Goal: Task Accomplishment & Management: Contribute content

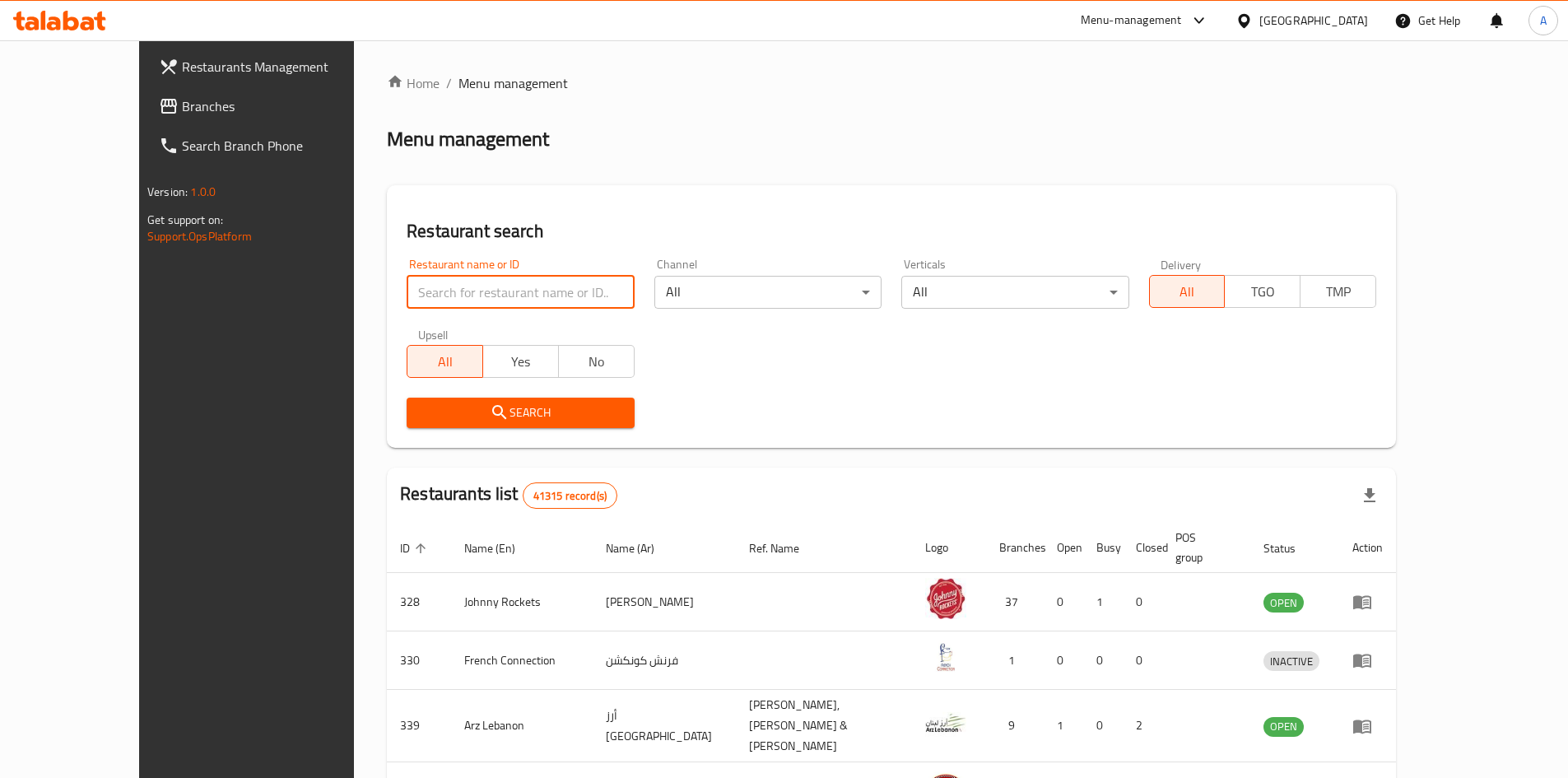
click at [488, 285] on input "search" at bounding box center [520, 292] width 227 height 33
type input "omani grill"
click button "Search" at bounding box center [520, 412] width 227 height 30
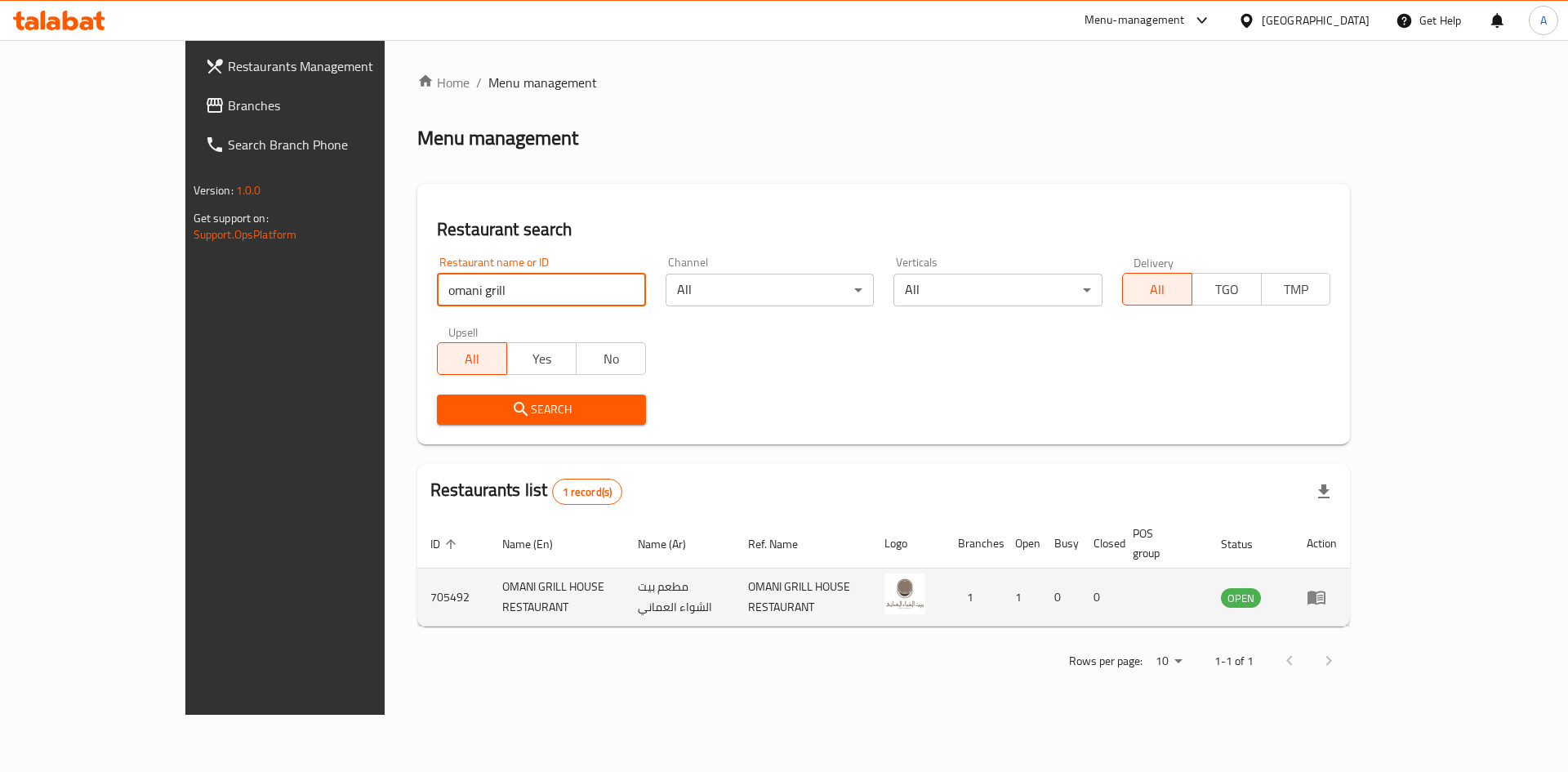
click at [1326, 587] on icon "enhanced table" at bounding box center [1316, 597] width 19 height 19
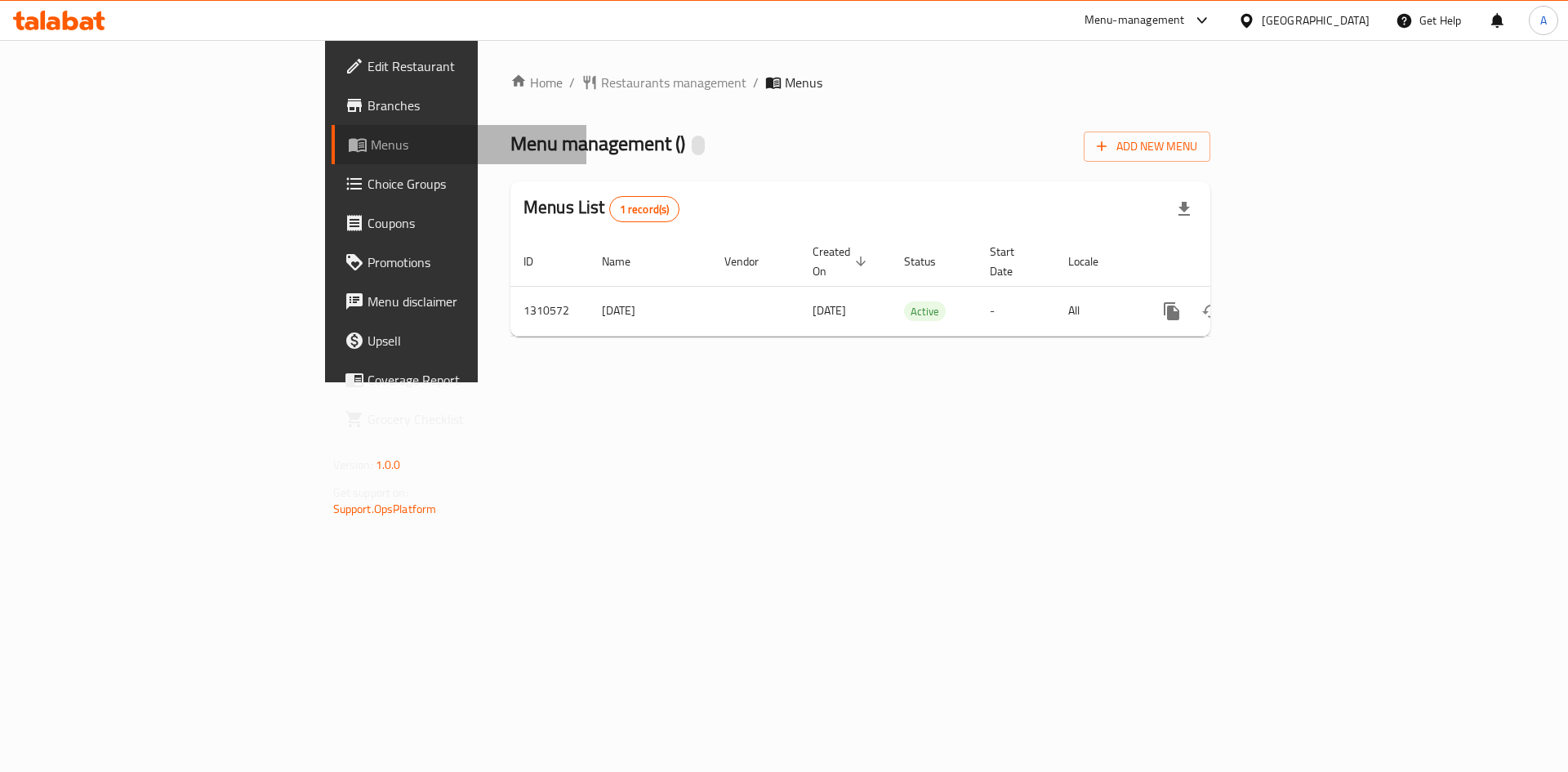
drag, startPoint x: 76, startPoint y: 151, endPoint x: 66, endPoint y: 156, distance: 11.2
click at [371, 151] on span "Menus" at bounding box center [472, 144] width 203 height 19
click at [371, 140] on span "Menus" at bounding box center [472, 144] width 203 height 19
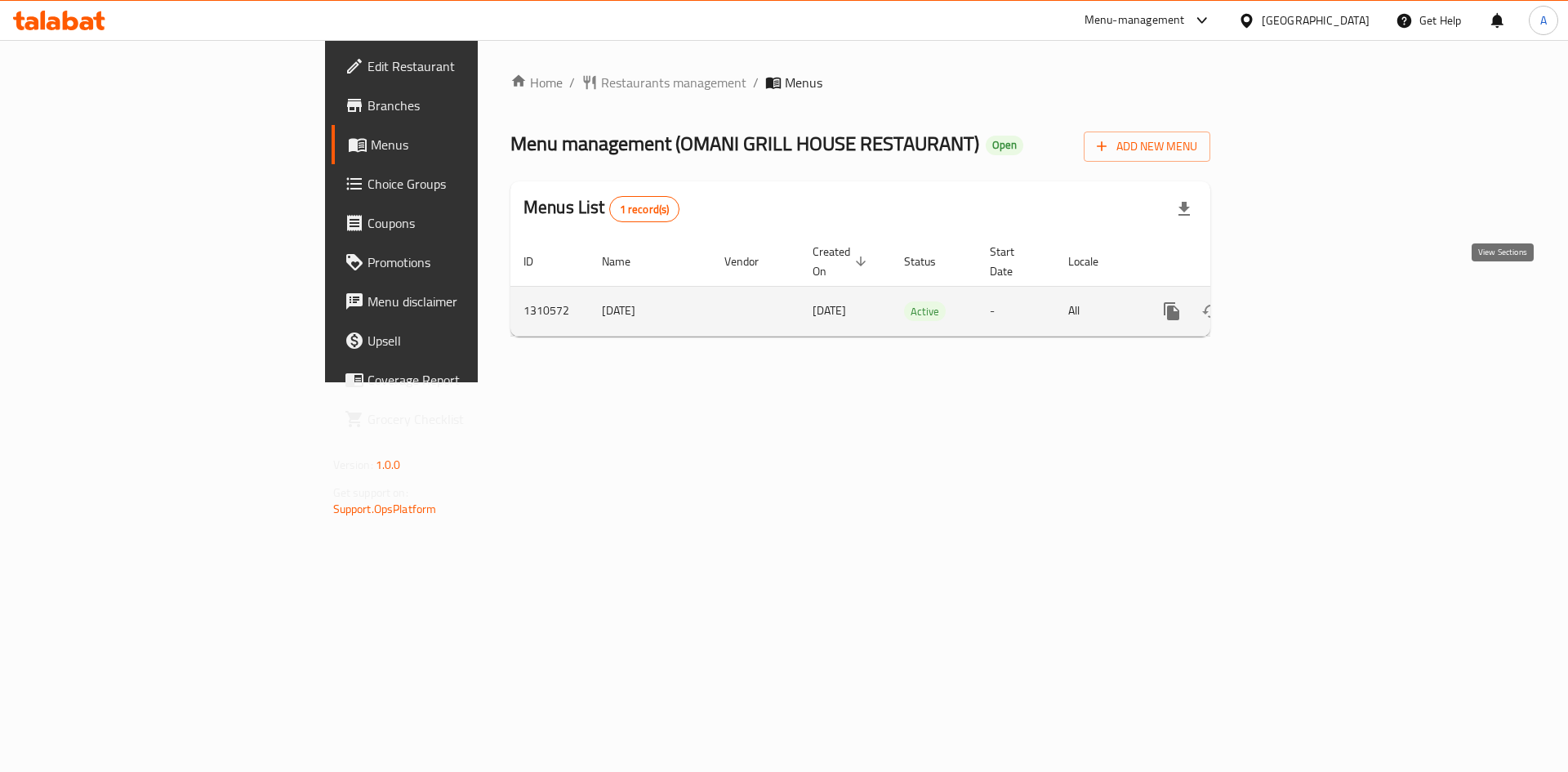
click at [1299, 301] on icon "enhanced table" at bounding box center [1289, 311] width 19 height 19
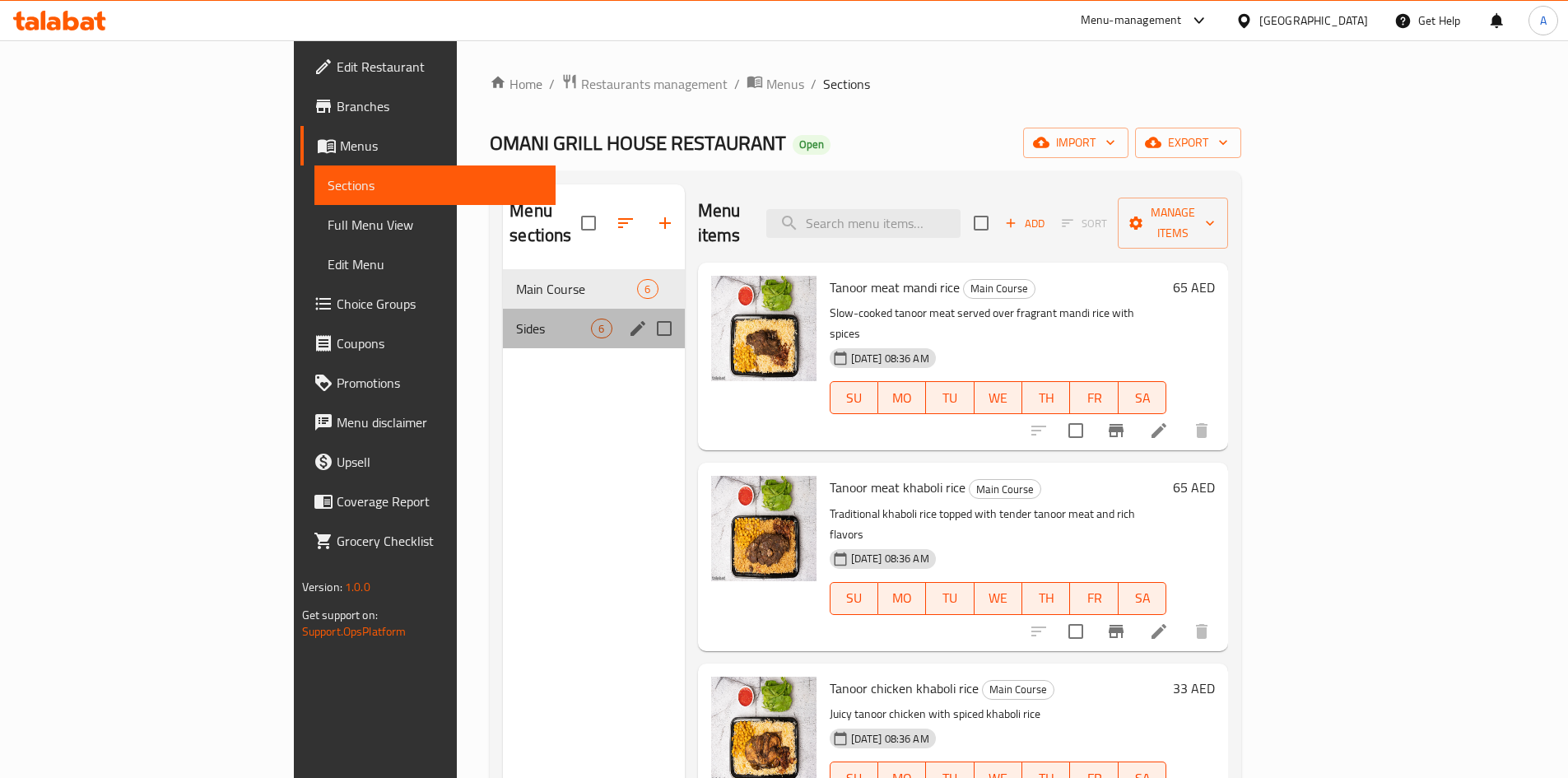
click at [503, 309] on div "Sides 6" at bounding box center [593, 328] width 181 height 40
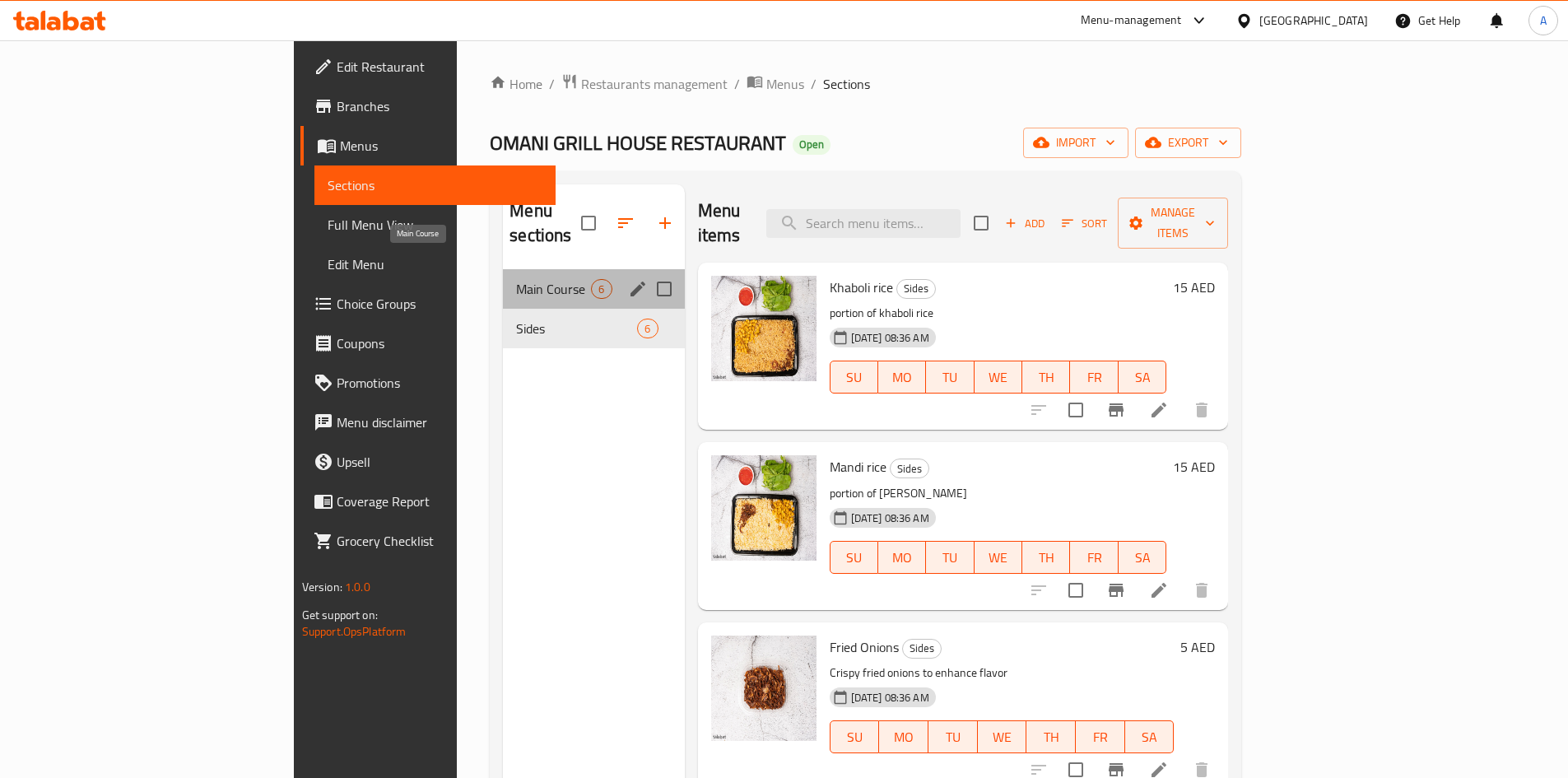
click at [516, 279] on span "Main Course" at bounding box center [553, 289] width 75 height 19
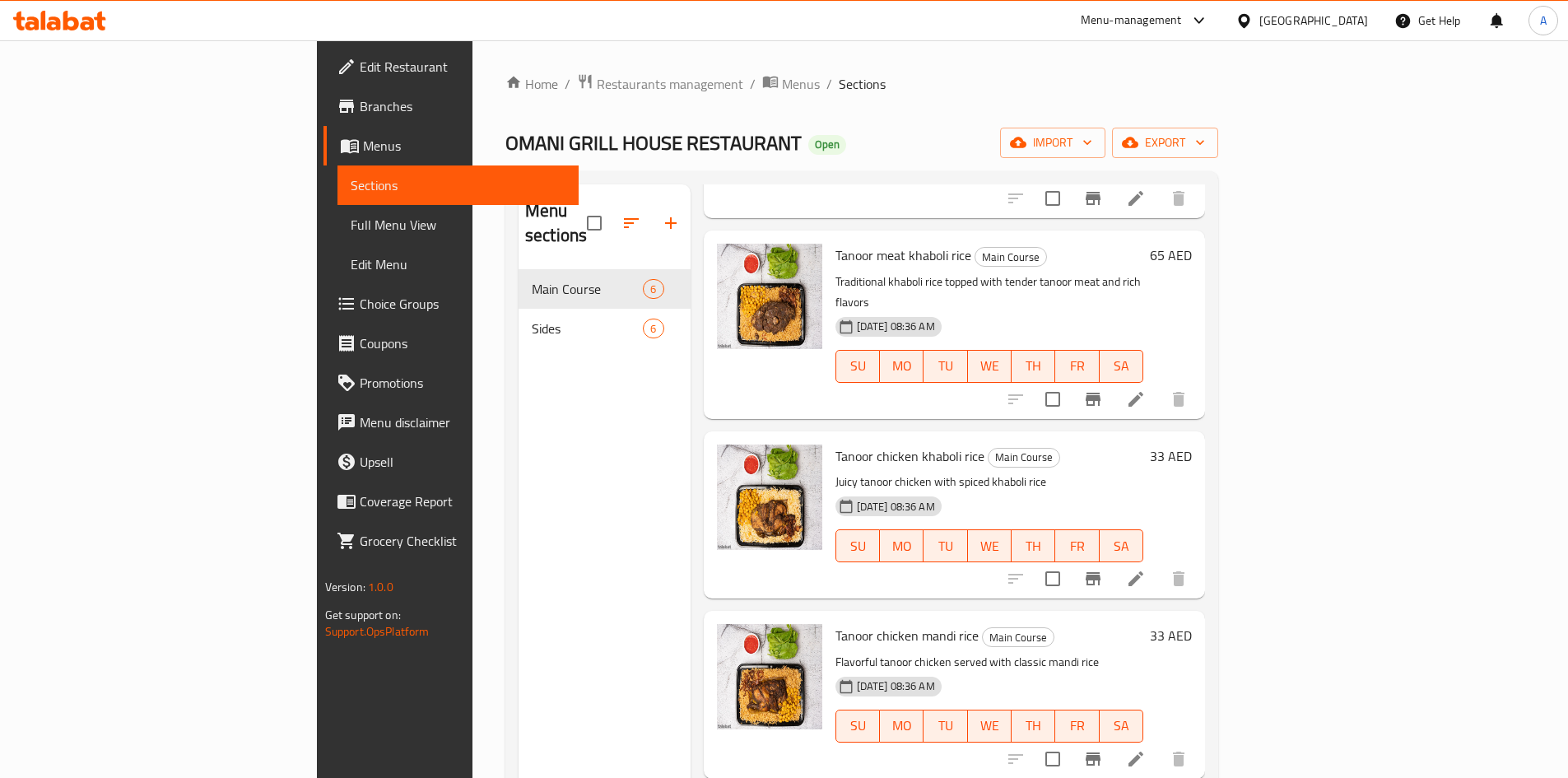
scroll to position [247, 0]
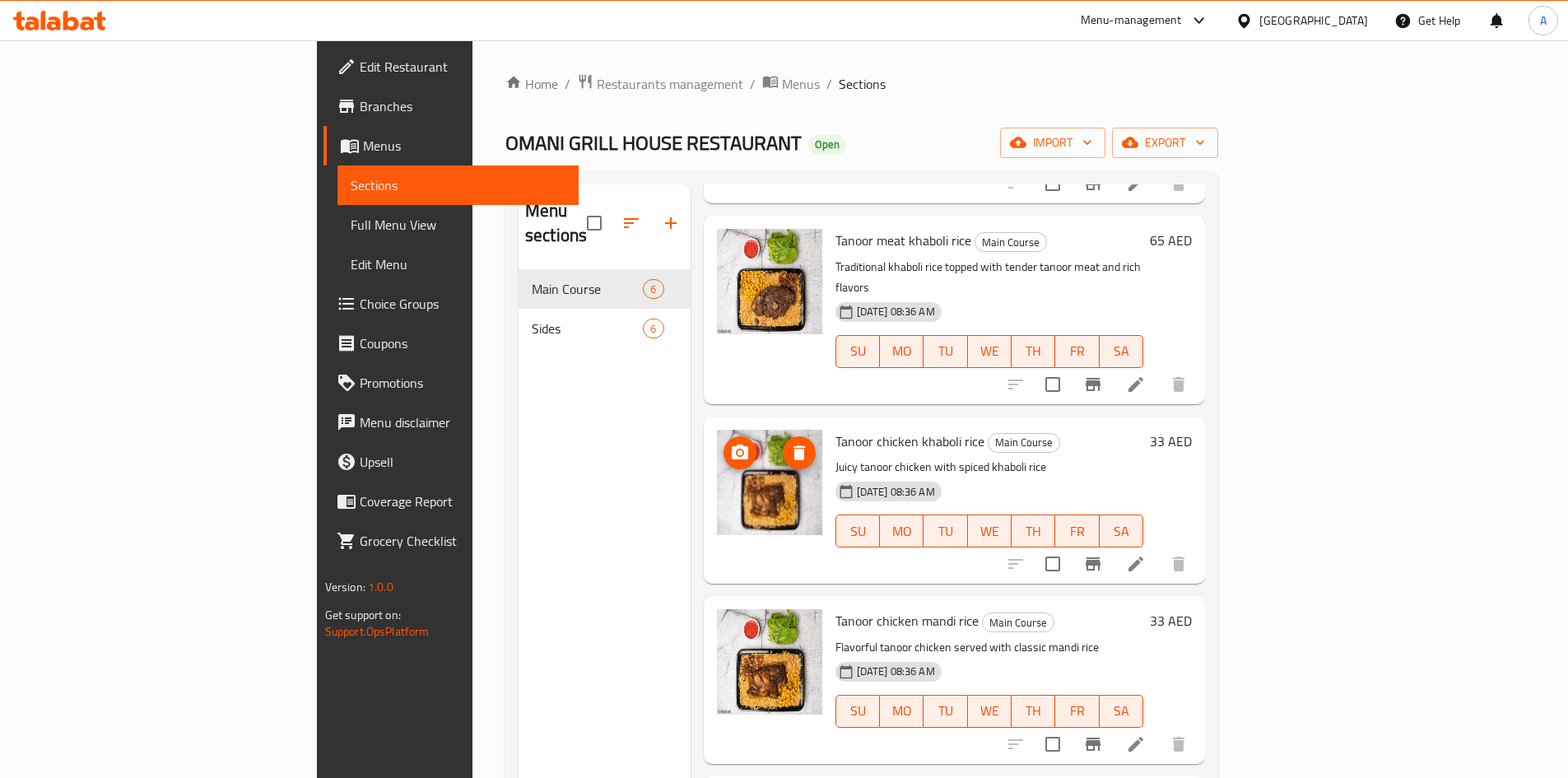
click at [717, 429] on img at bounding box center [769, 482] width 105 height 105
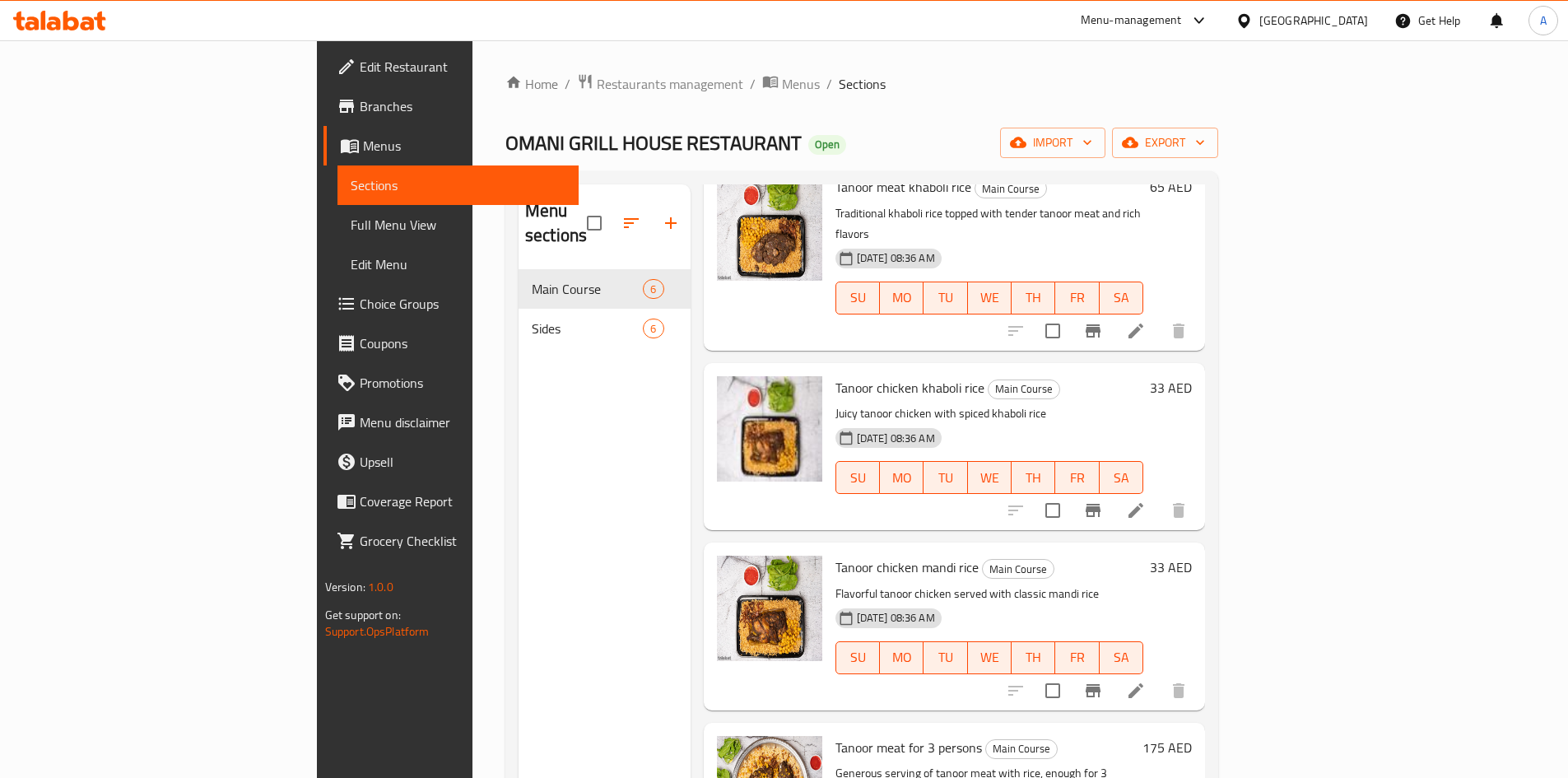
scroll to position [329, 0]
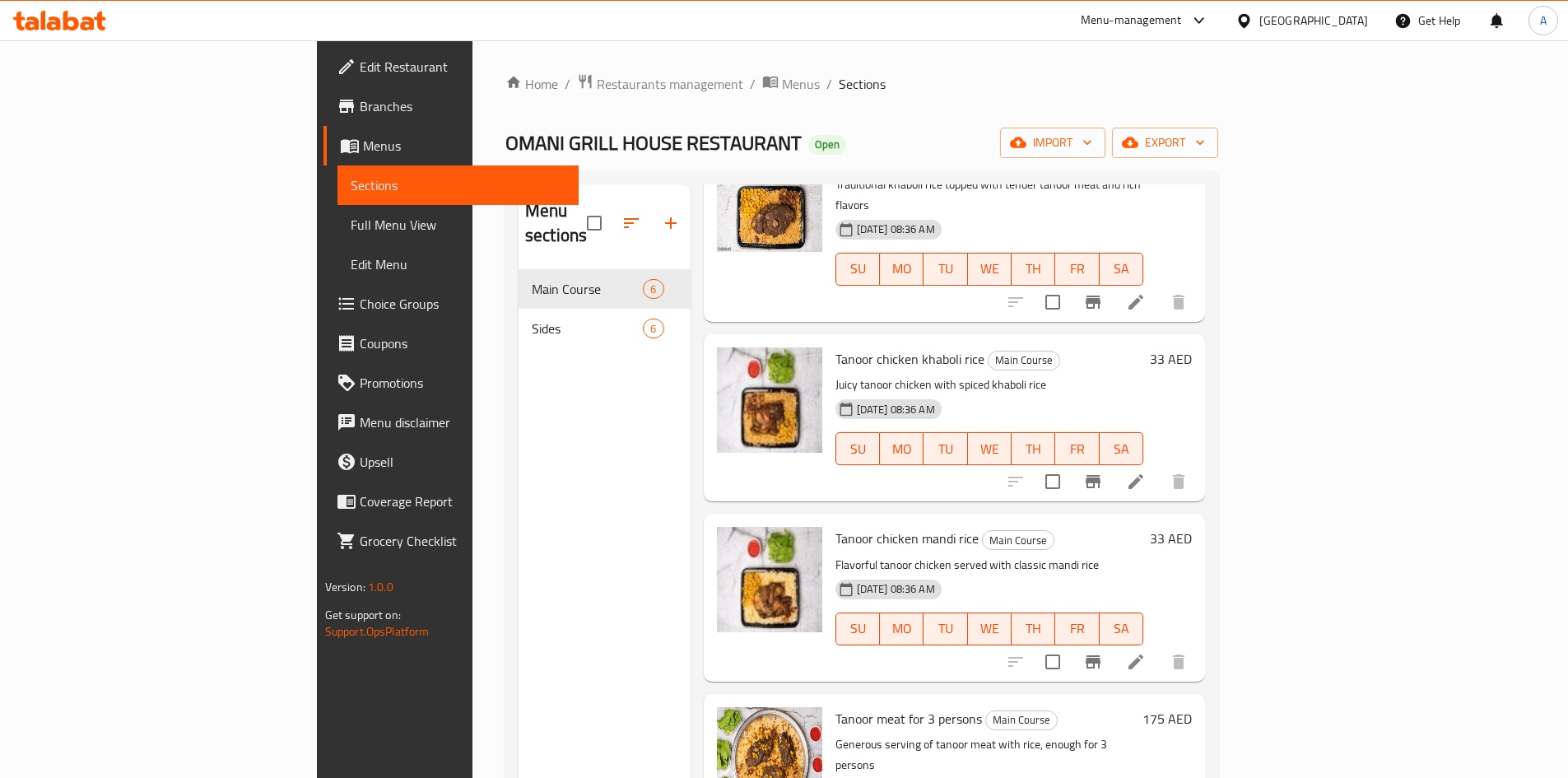
click at [359, 61] on span "Edit Restaurant" at bounding box center [462, 66] width 205 height 19
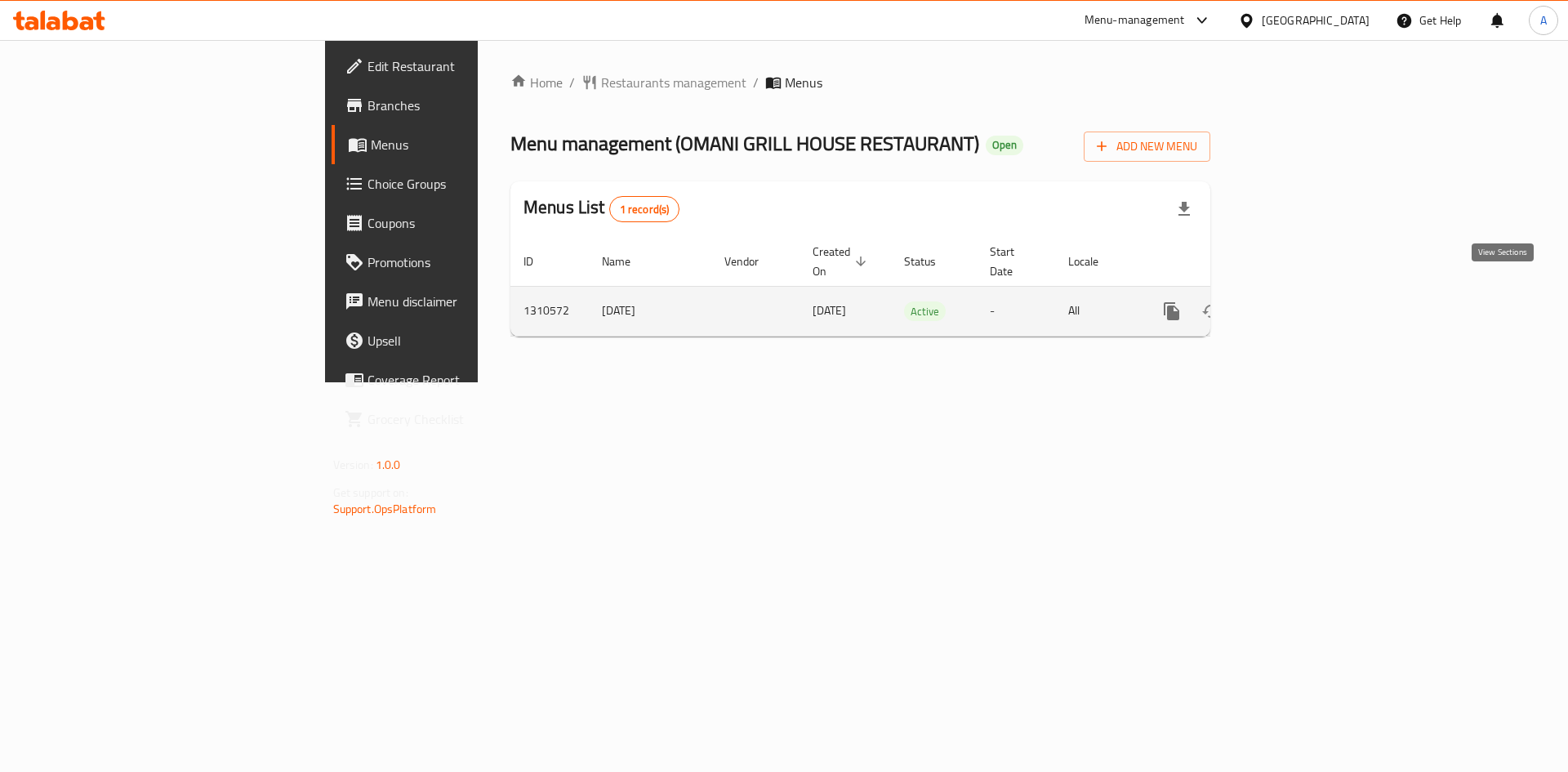
click at [1297, 303] on icon "enhanced table" at bounding box center [1289, 310] width 14 height 14
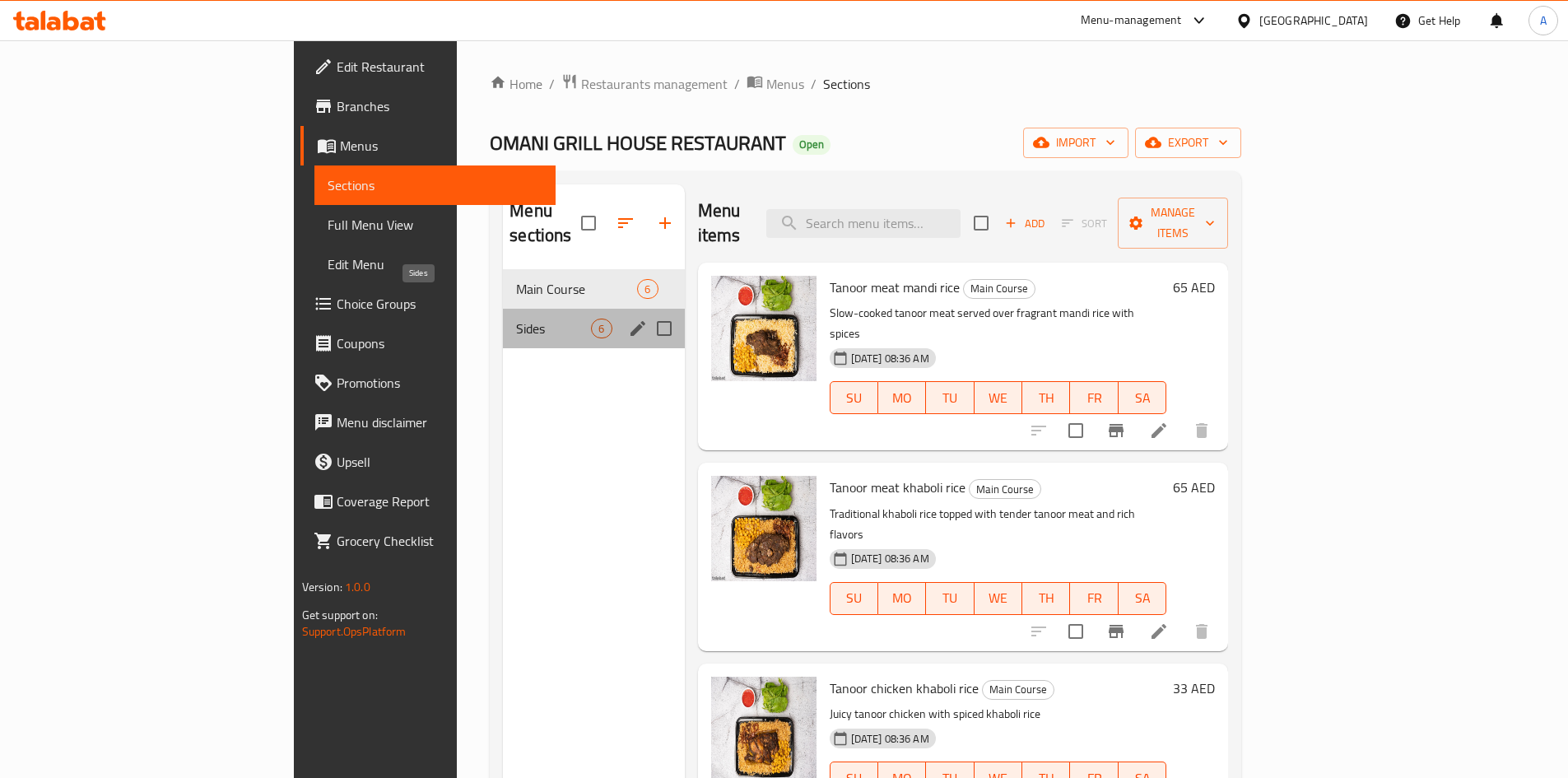
click at [516, 318] on span "Sides" at bounding box center [553, 328] width 75 height 19
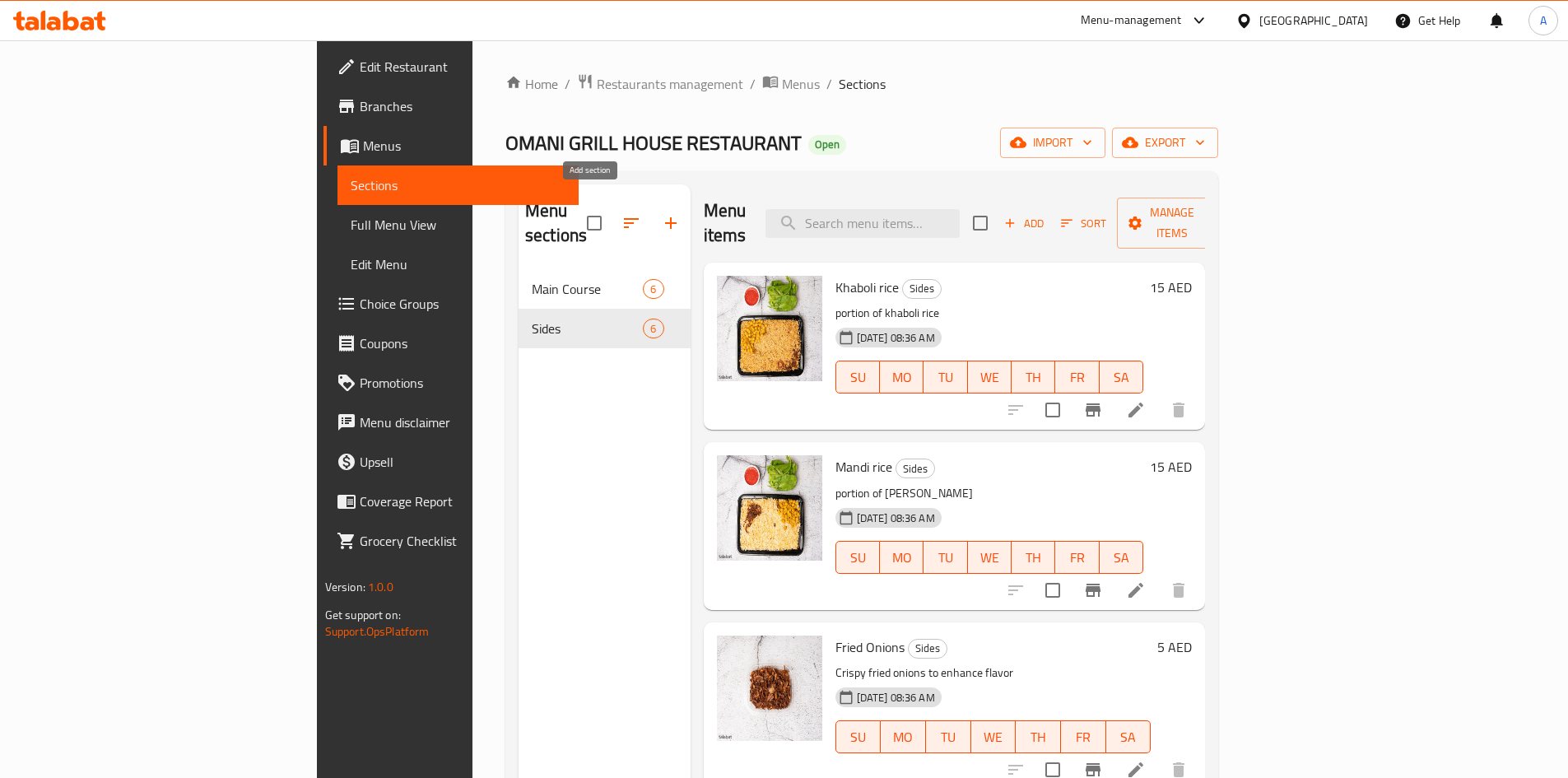
click at [661, 214] on icon "button" at bounding box center [671, 223] width 19 height 19
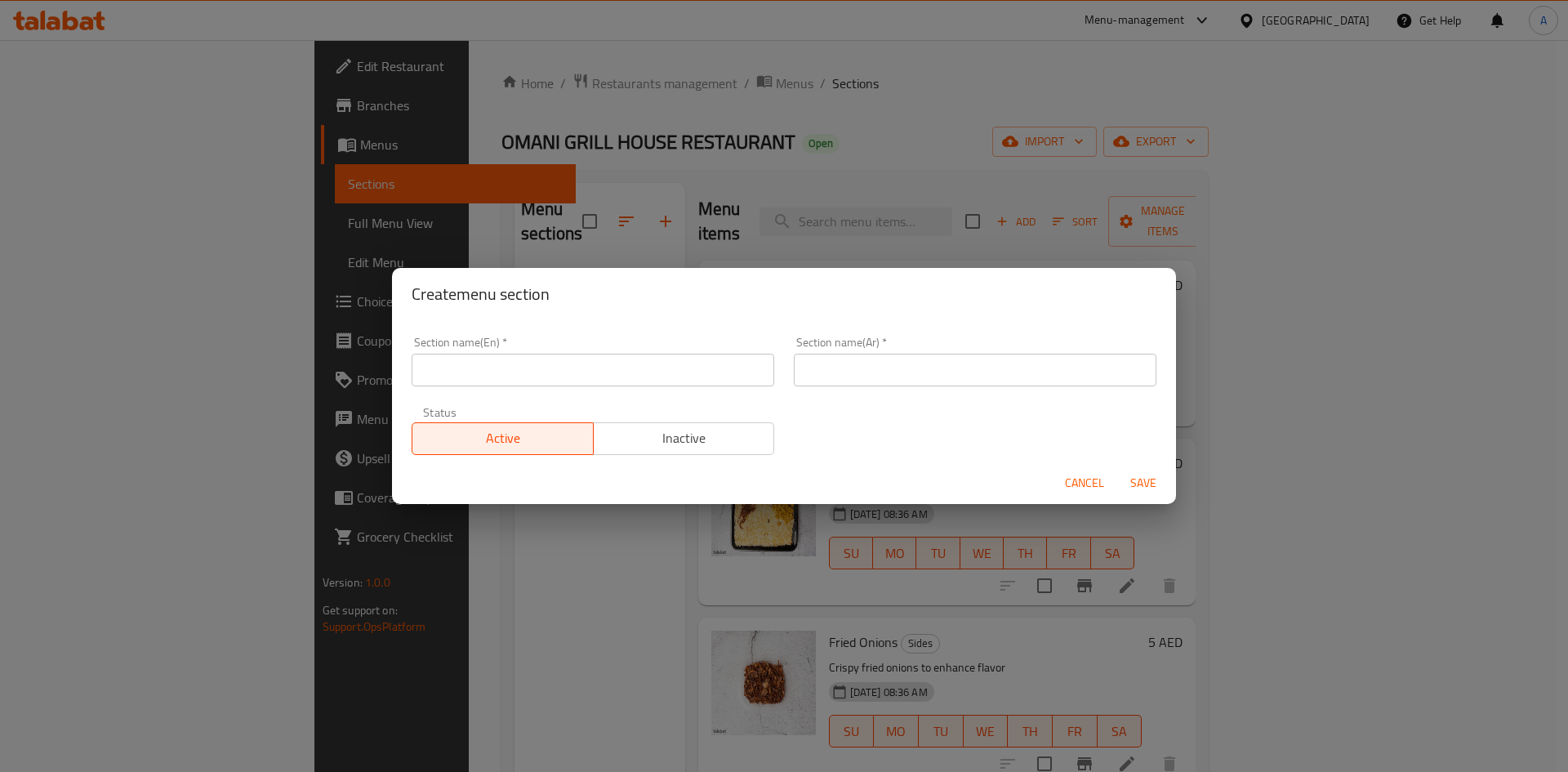
click at [560, 366] on input "text" at bounding box center [592, 370] width 362 height 33
click at [425, 379] on input "Drinks" at bounding box center [592, 370] width 362 height 33
click at [433, 379] on input "Drinks" at bounding box center [592, 370] width 362 height 33
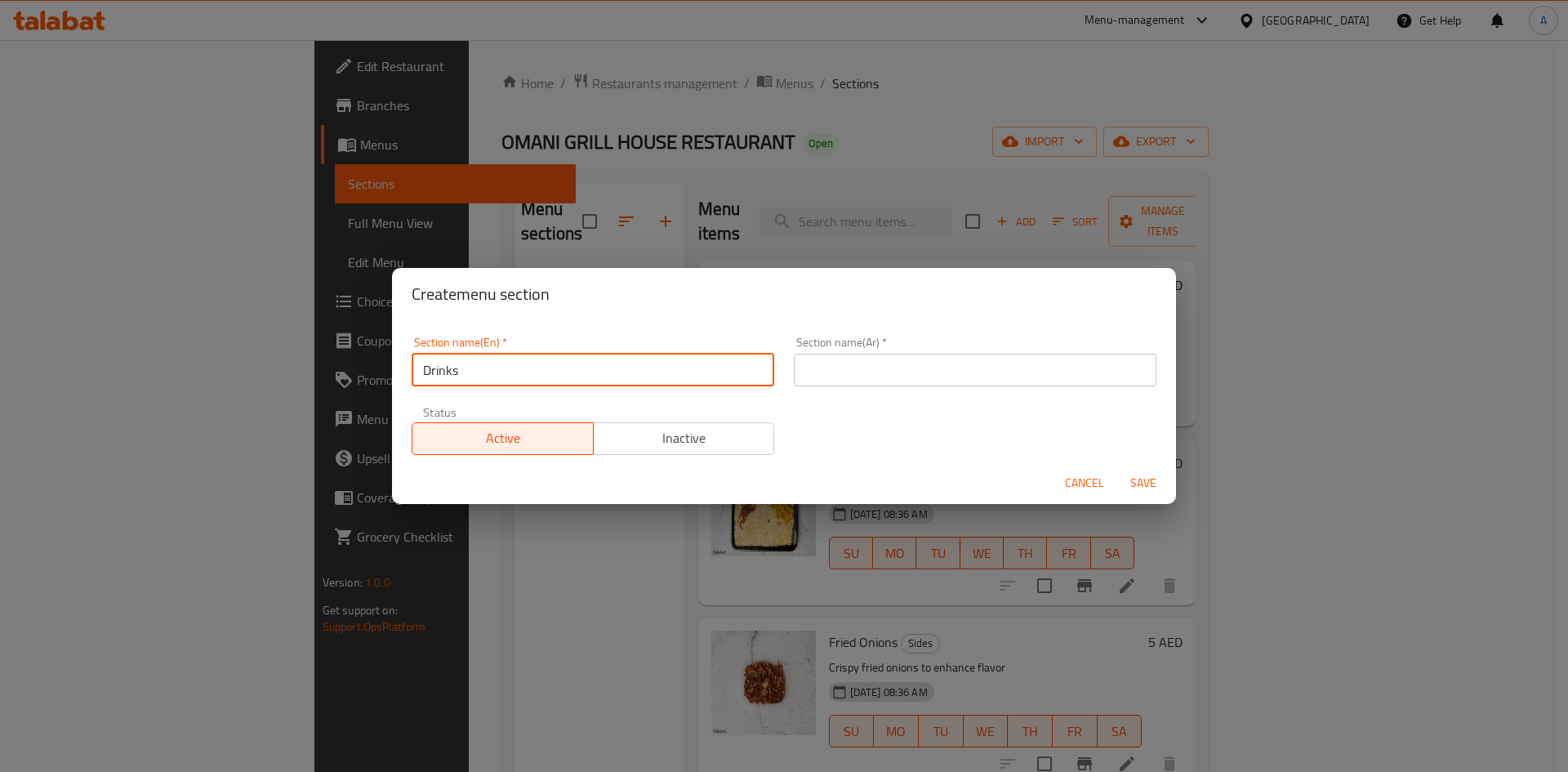
type input "Drinks"
click at [857, 366] on input "text" at bounding box center [974, 370] width 362 height 33
paste input "مشروبات"
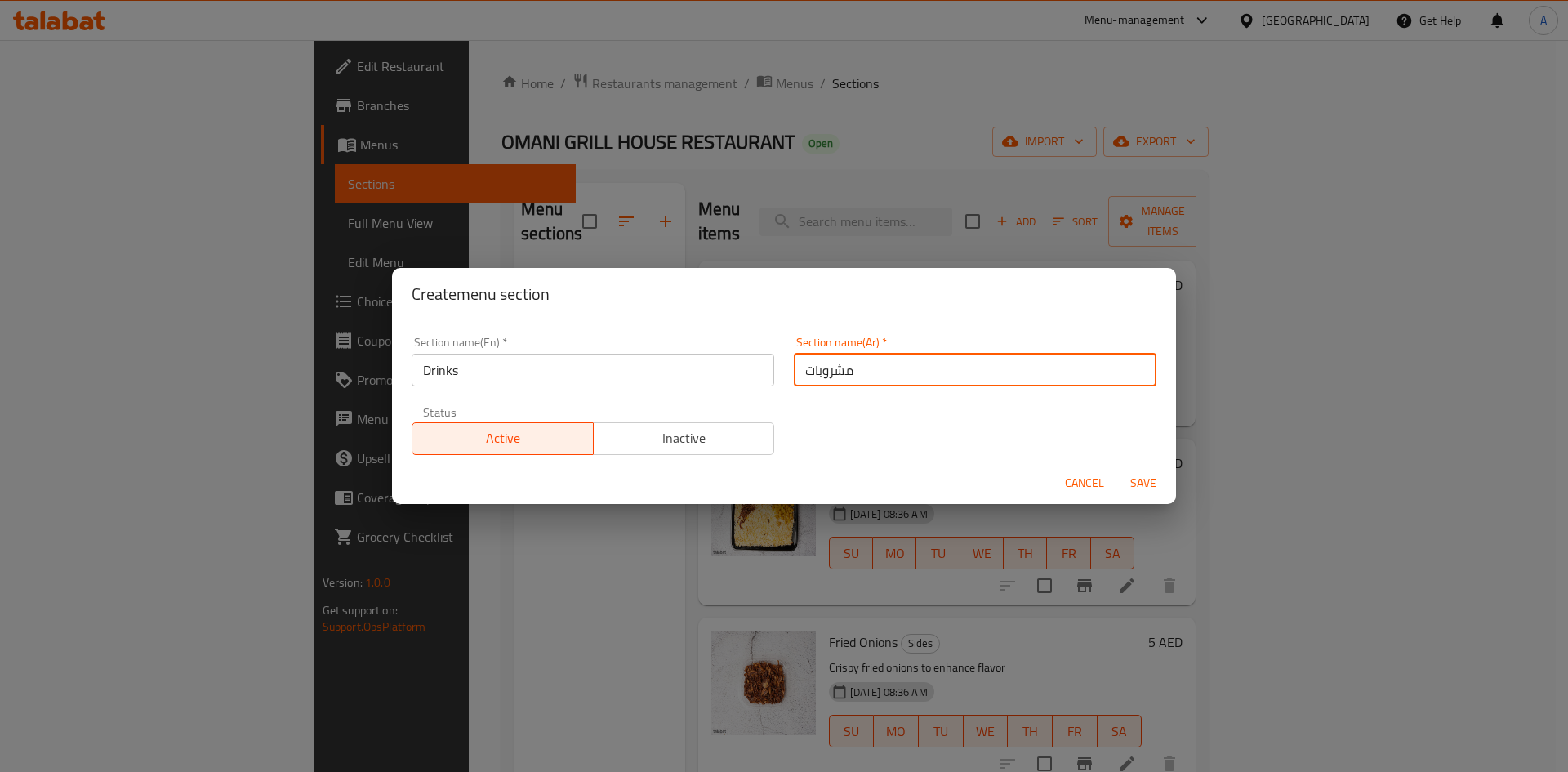
type input "مشروبات"
click at [1130, 483] on span "Save" at bounding box center [1143, 482] width 40 height 20
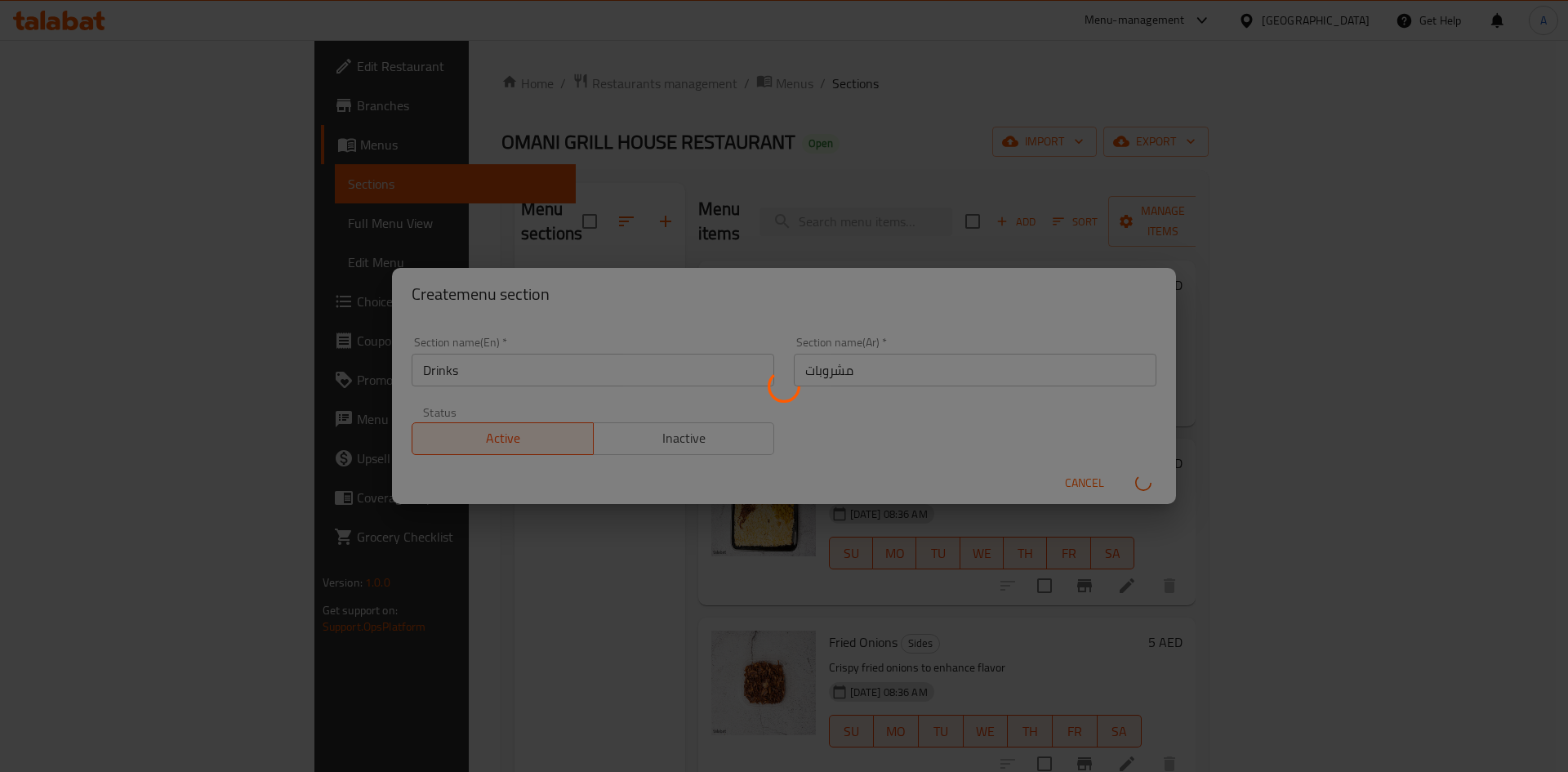
click at [985, 416] on div at bounding box center [784, 386] width 1568 height 772
click at [986, 417] on div at bounding box center [784, 386] width 1568 height 772
click at [987, 417] on div at bounding box center [784, 386] width 1568 height 772
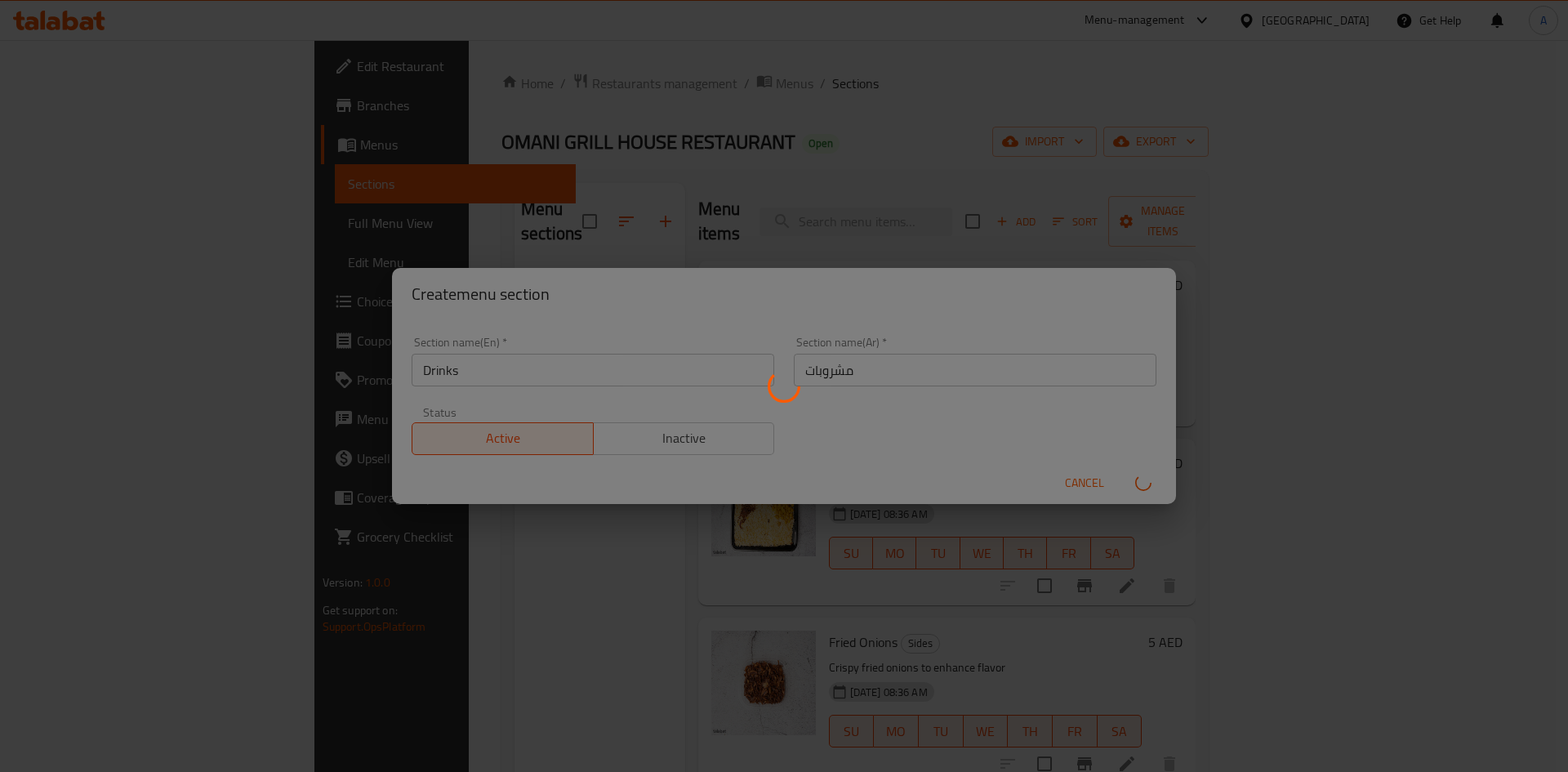
click at [987, 417] on div at bounding box center [784, 386] width 1568 height 772
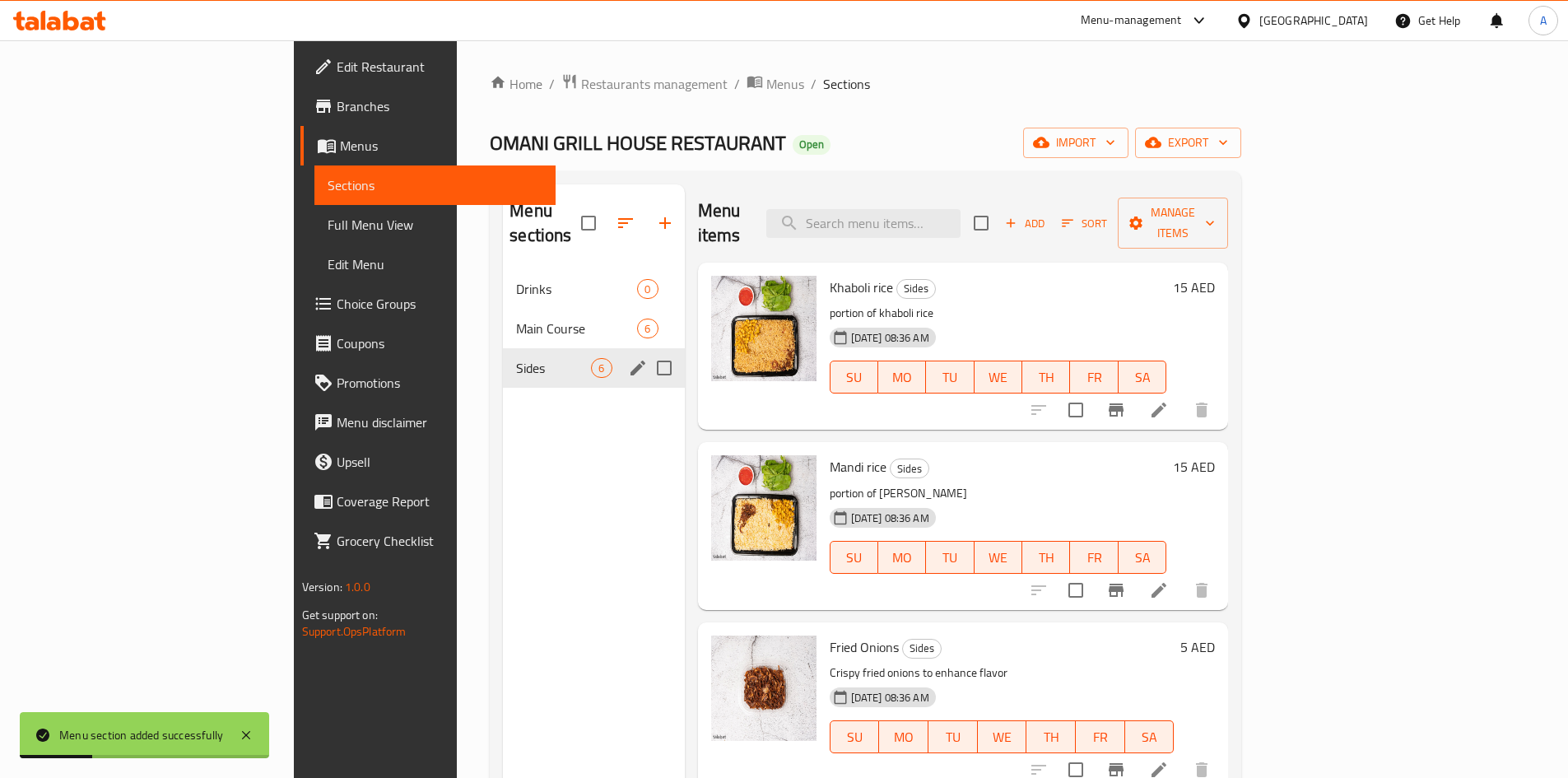
drag, startPoint x: 391, startPoint y: 279, endPoint x: 412, endPoint y: 353, distance: 76.9
click at [503, 353] on div "Drinks 0 Main Course 6 Sides 6" at bounding box center [593, 328] width 181 height 119
click at [516, 279] on span "Drinks" at bounding box center [553, 289] width 75 height 19
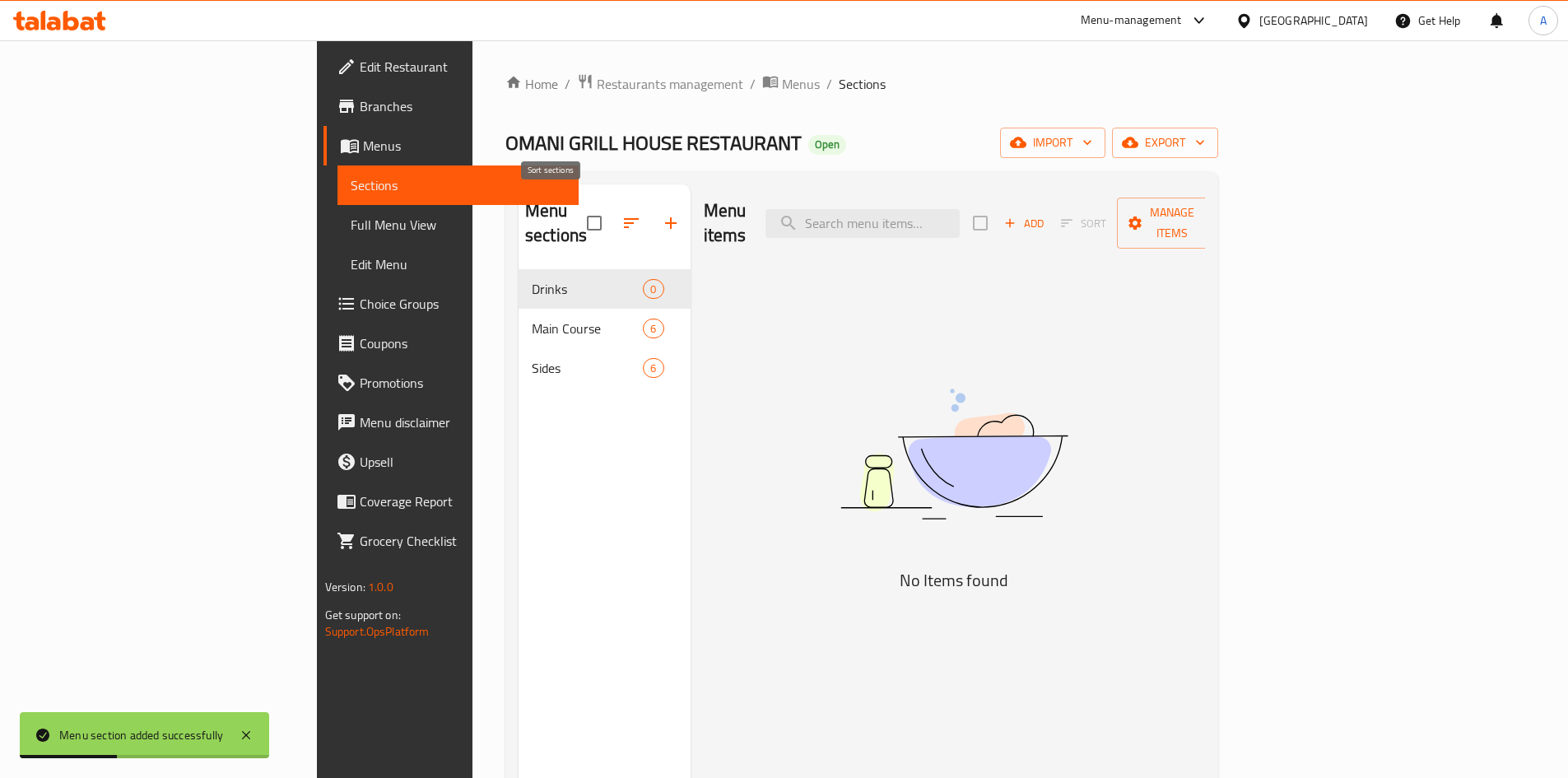
click at [612, 211] on button "button" at bounding box center [631, 223] width 40 height 40
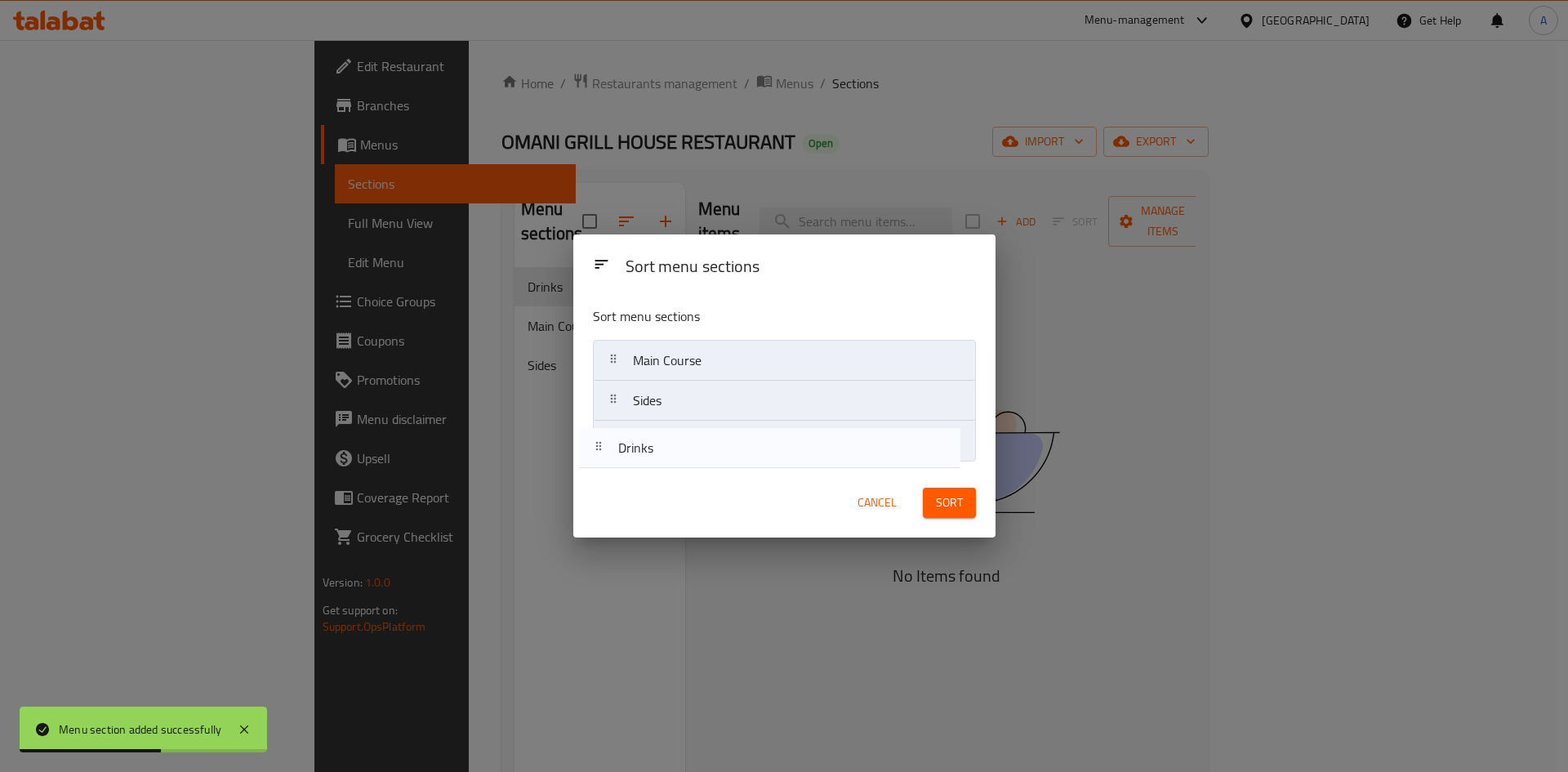
drag, startPoint x: 661, startPoint y: 373, endPoint x: 647, endPoint y: 477, distance: 104.9
click at [647, 477] on div "Sort menu sections Sort menu sections Drinks Main Course Sides Cancel Sort" at bounding box center [784, 386] width 422 height 303
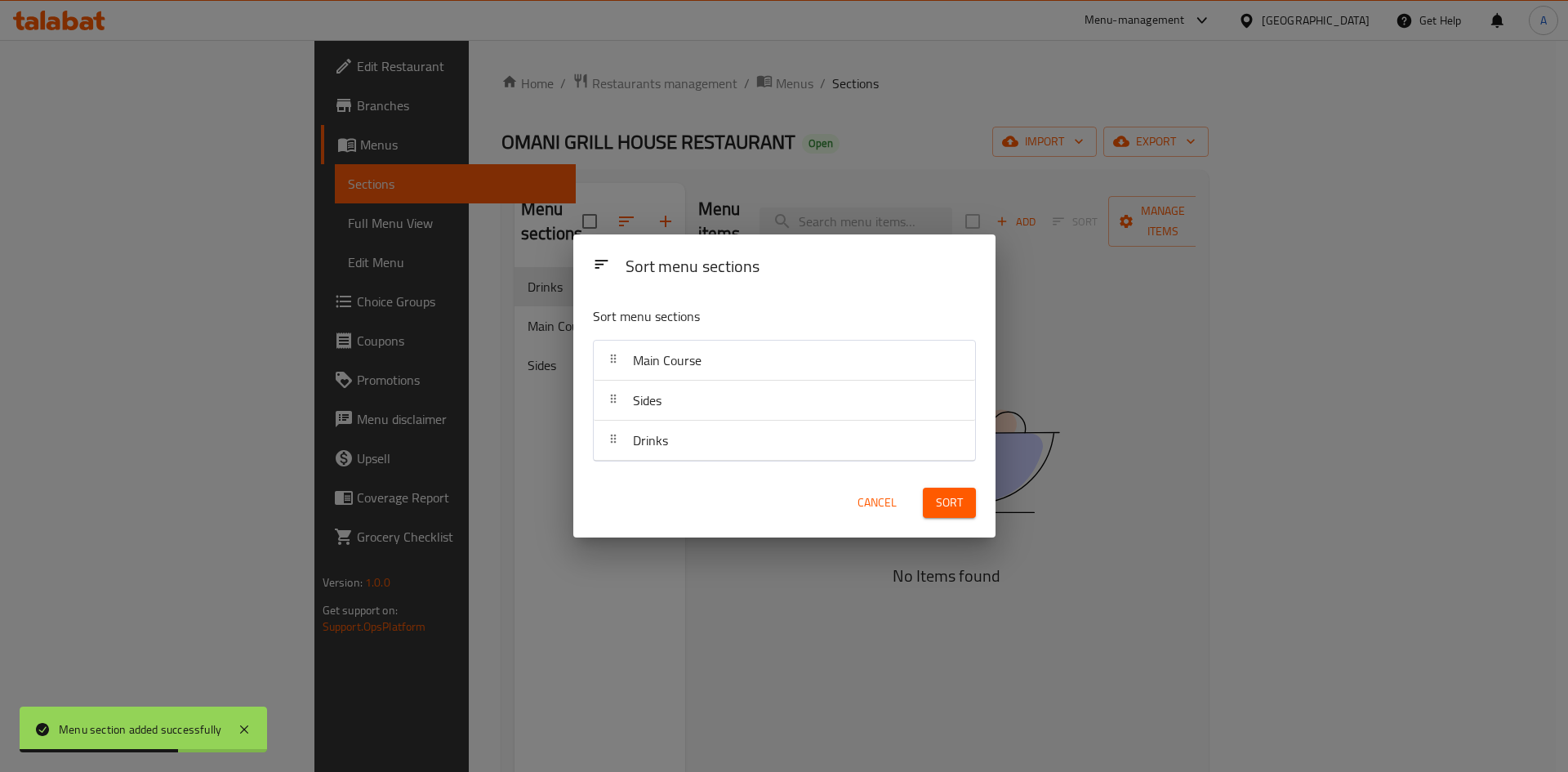
click at [967, 497] on button "Sort" at bounding box center [949, 502] width 53 height 30
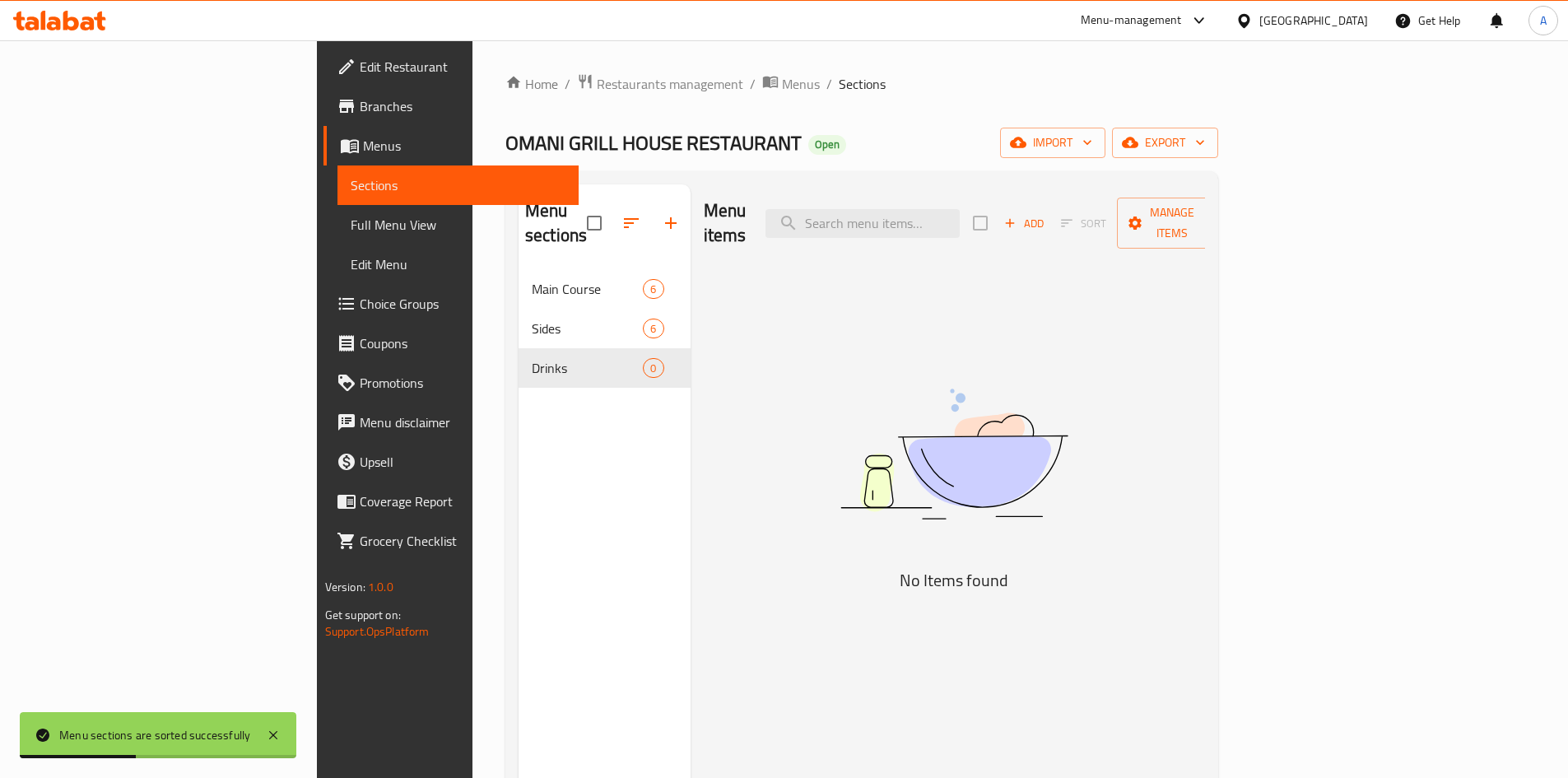
click at [1046, 214] on span "Add" at bounding box center [1025, 223] width 45 height 19
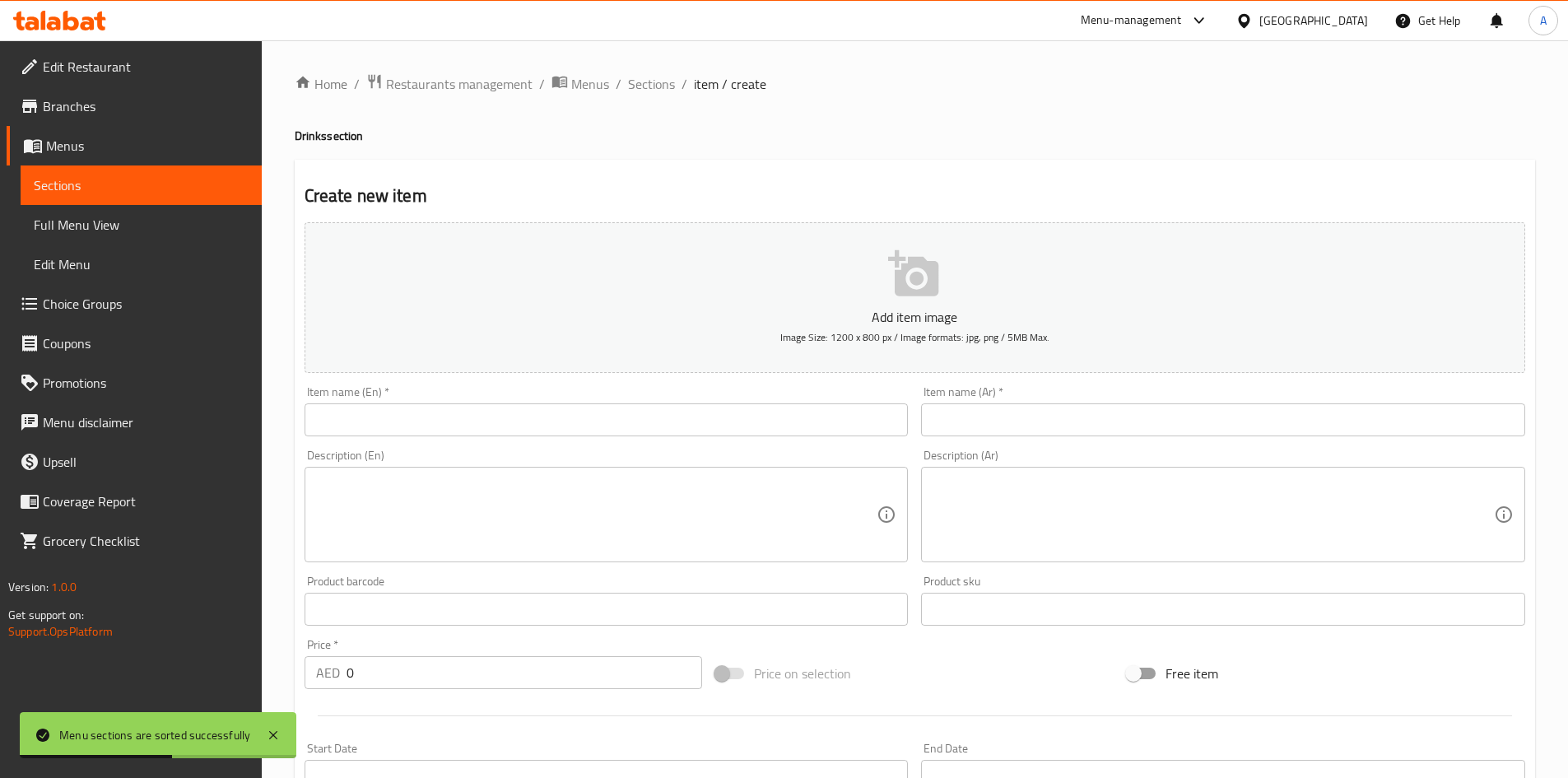
click at [462, 426] on input "text" at bounding box center [607, 420] width 604 height 33
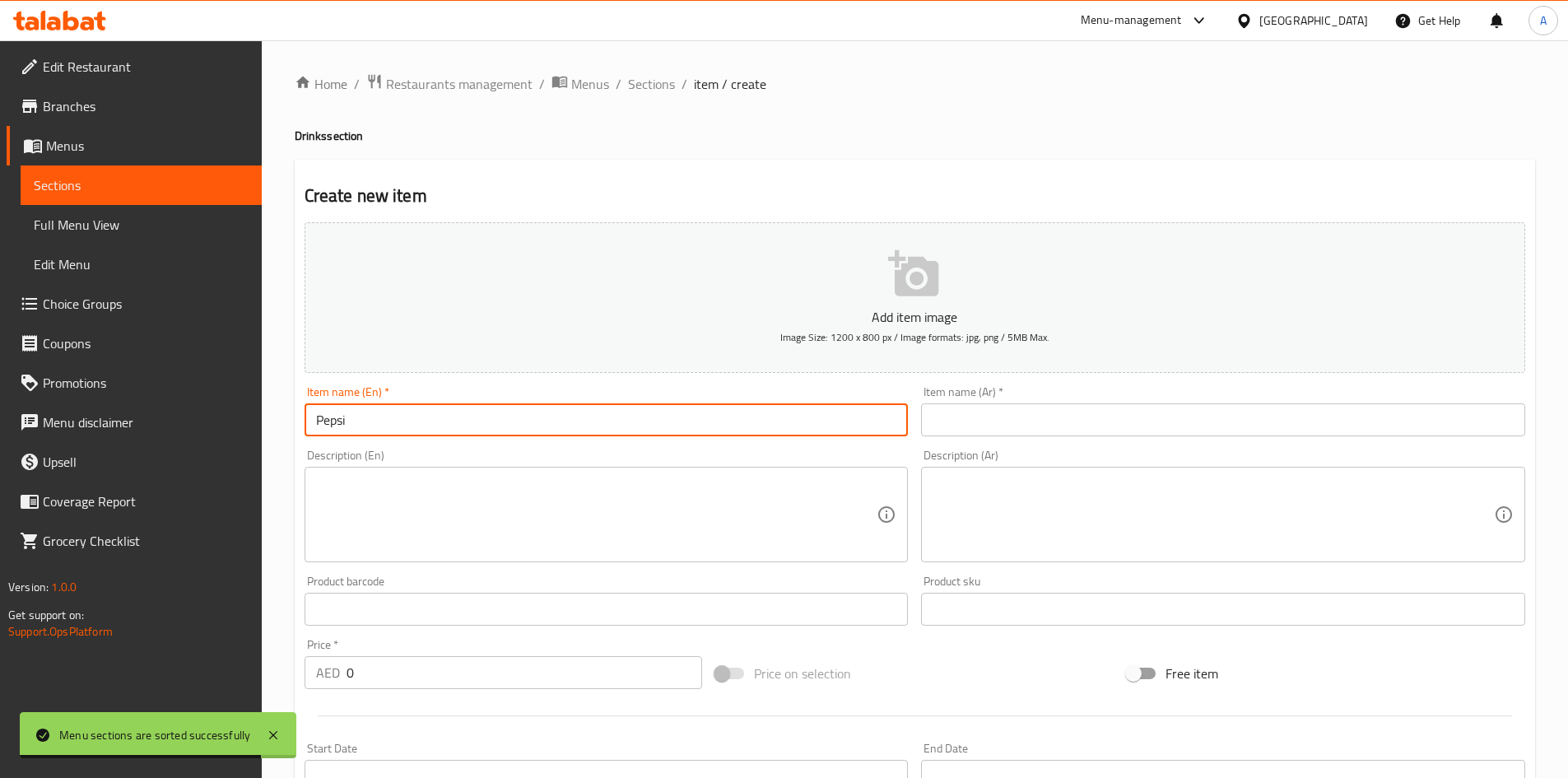
type input "Pepsi"
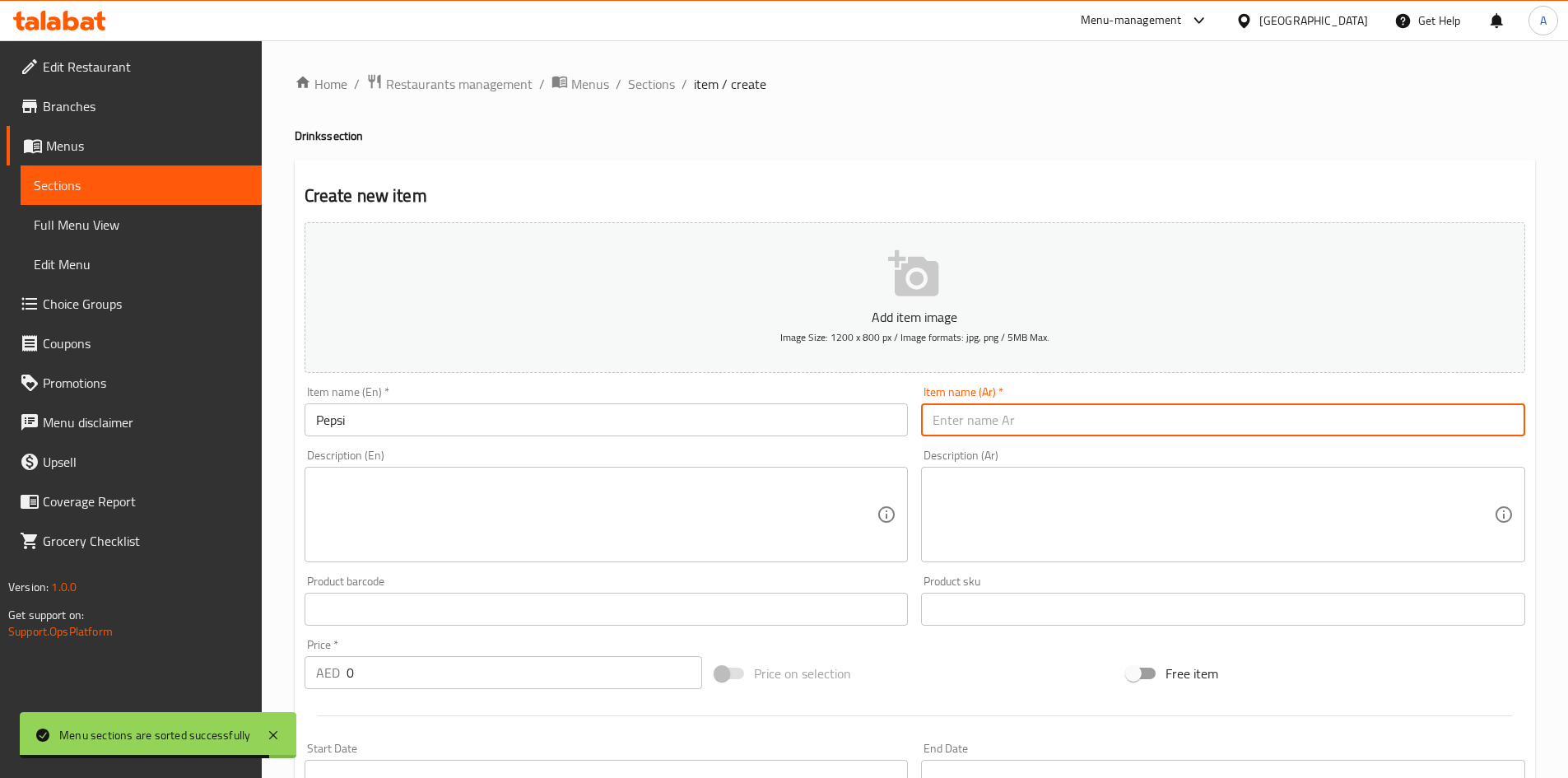
click at [973, 430] on input "text" at bounding box center [1223, 420] width 604 height 33
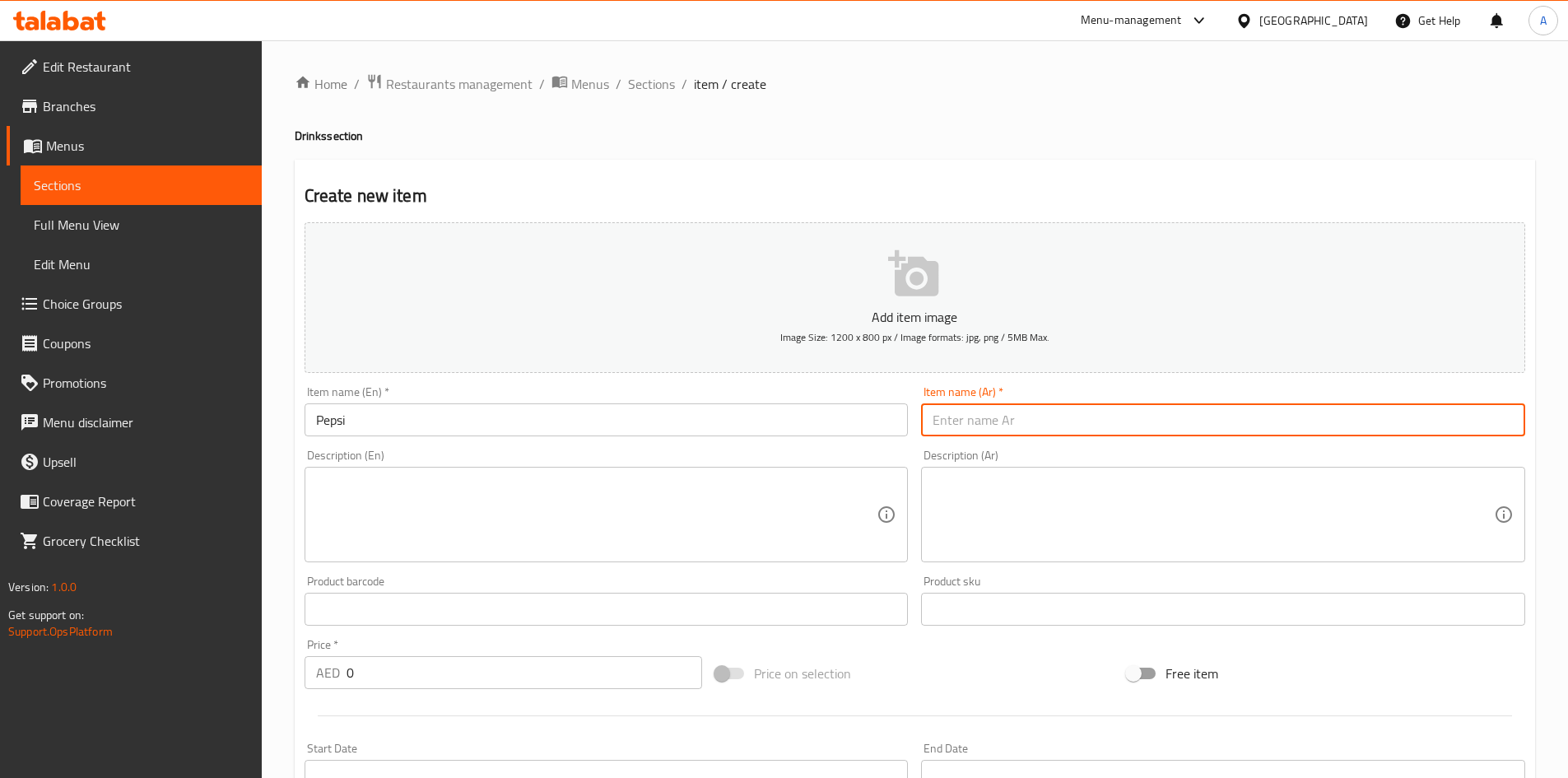
click at [333, 418] on input "Pepsi" at bounding box center [607, 420] width 604 height 33
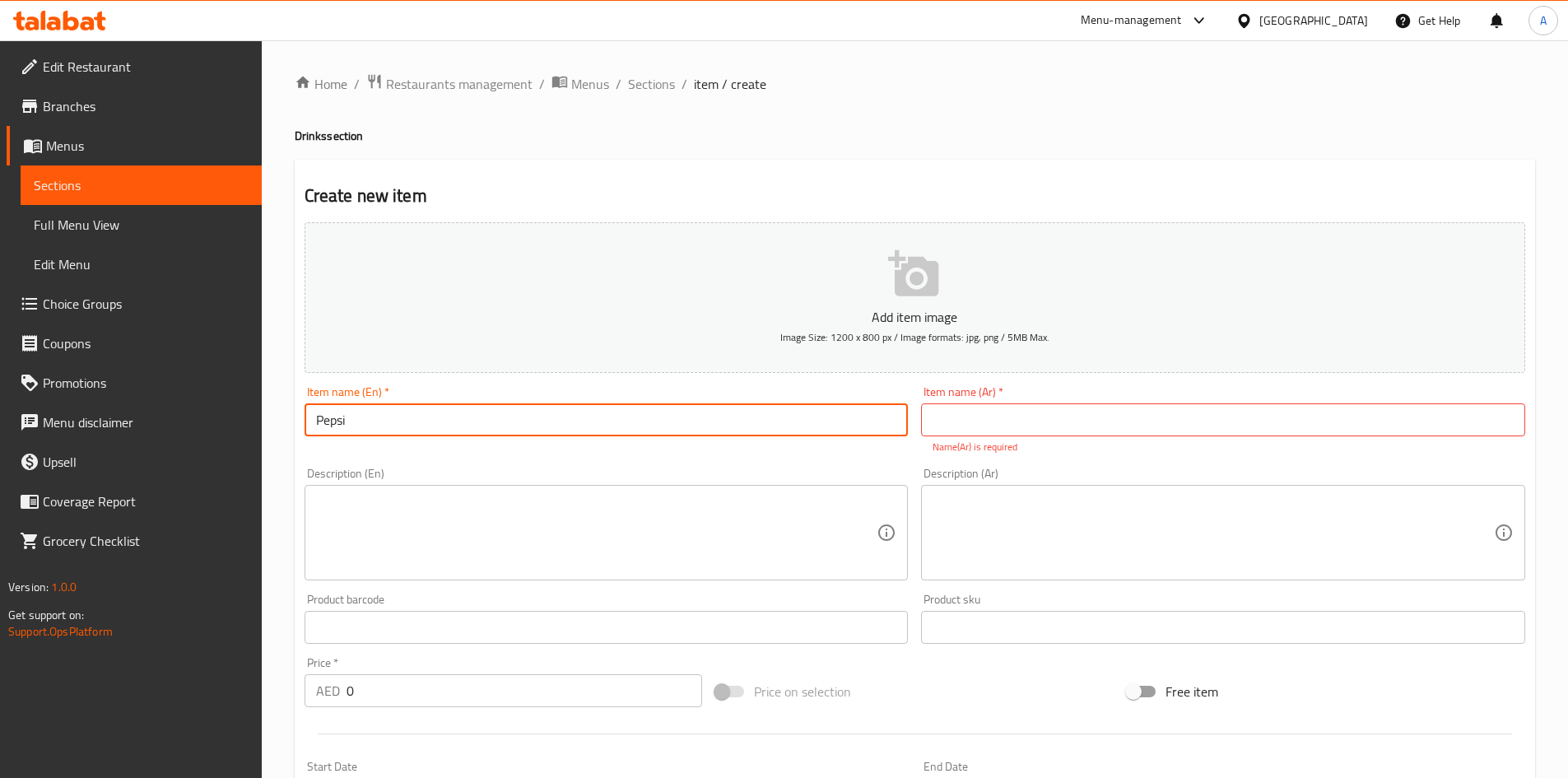
click at [333, 418] on input "Pepsi" at bounding box center [607, 420] width 604 height 33
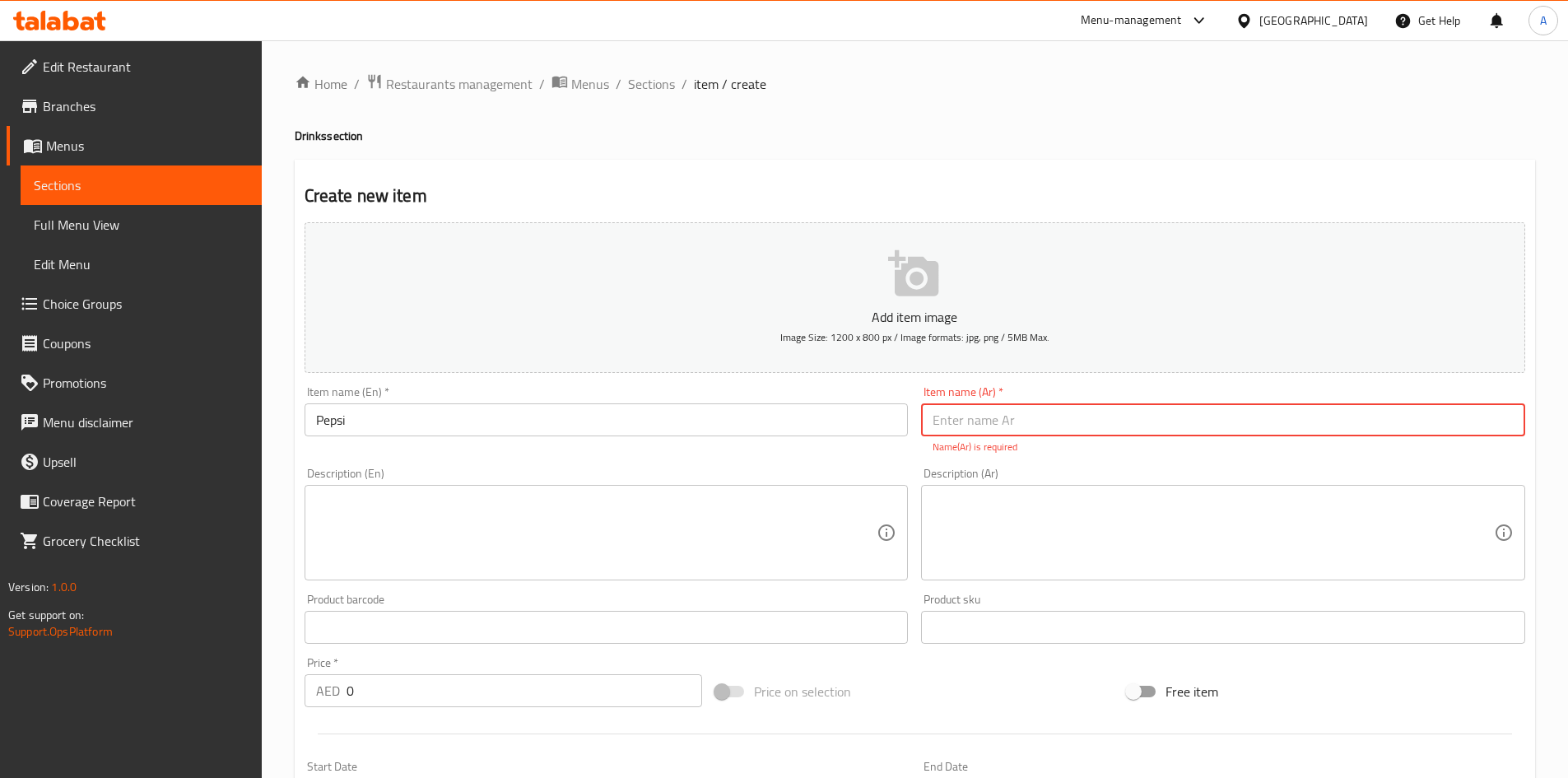
click at [969, 417] on input "text" at bounding box center [1223, 420] width 604 height 33
paste input "بيبسي"
type input "بيبسي"
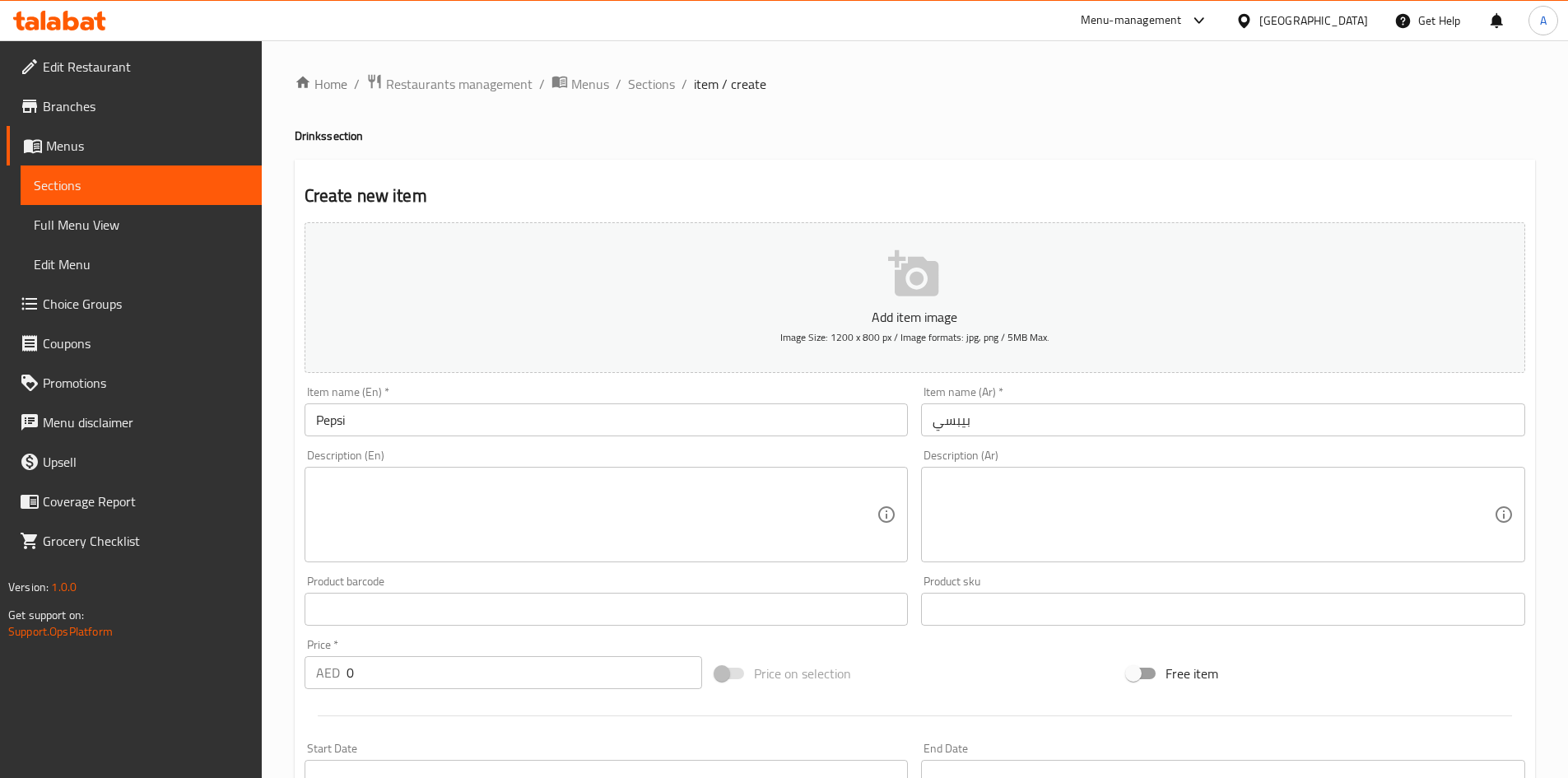
drag, startPoint x: 297, startPoint y: 514, endPoint x: 362, endPoint y: 515, distance: 65.0
click at [299, 514] on div "Description (En) Description (En)" at bounding box center [607, 505] width 617 height 126
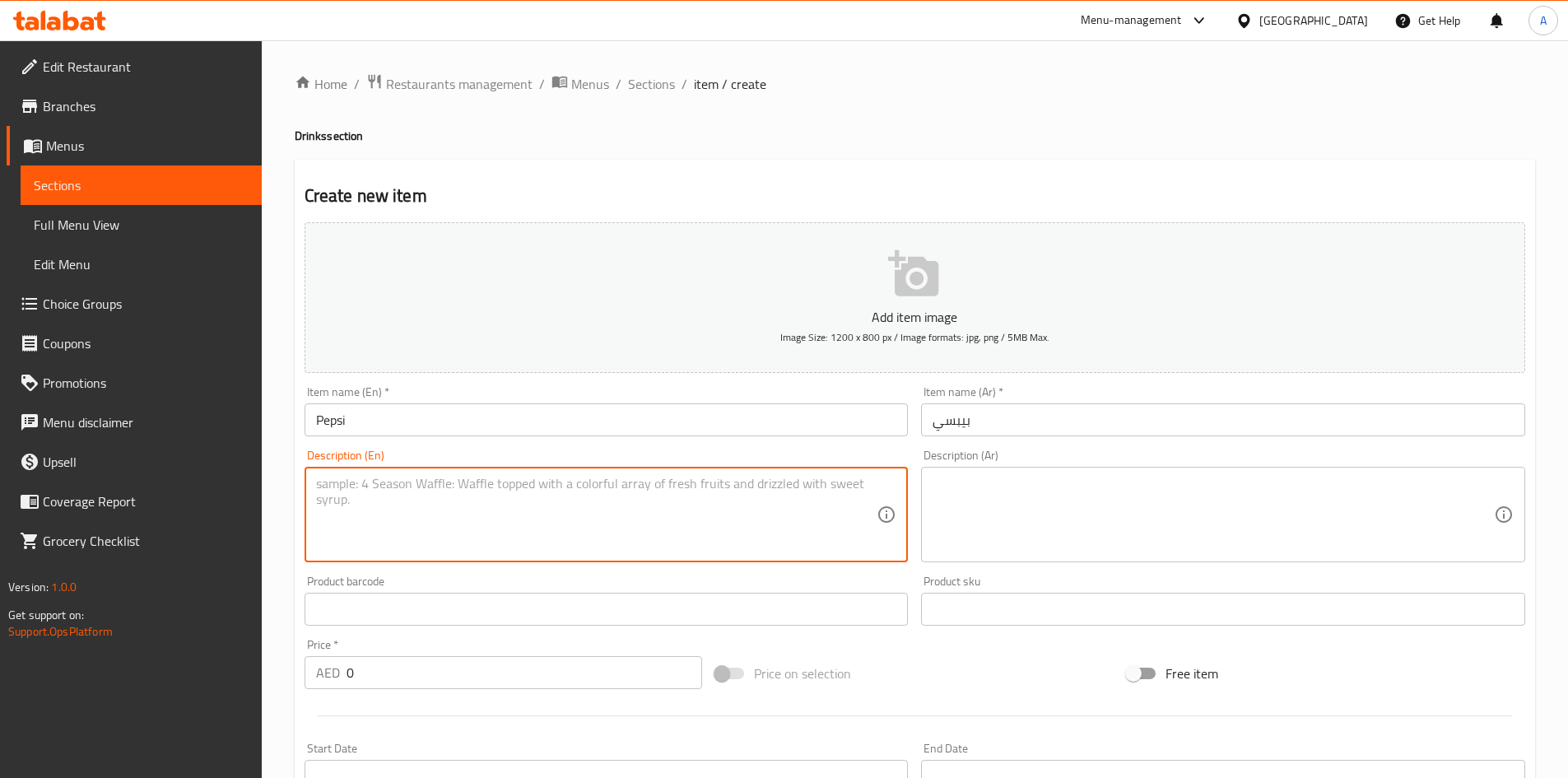
click at [362, 515] on textarea at bounding box center [597, 515] width 561 height 78
click at [357, 482] on textarea at bounding box center [597, 515] width 561 height 78
click at [345, 486] on textarea "Soft Drink" at bounding box center [597, 515] width 561 height 78
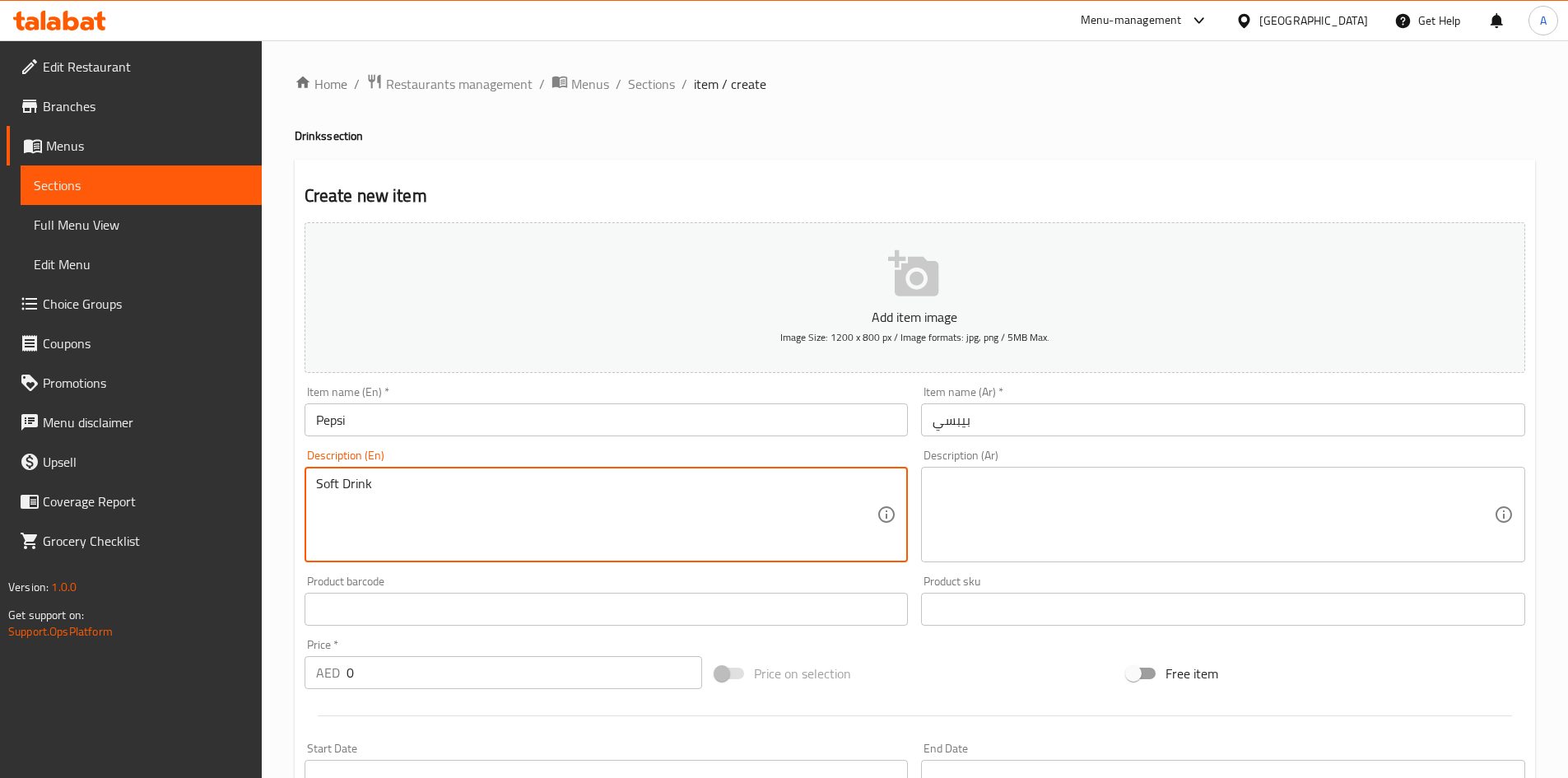
type textarea "Soft Drink"
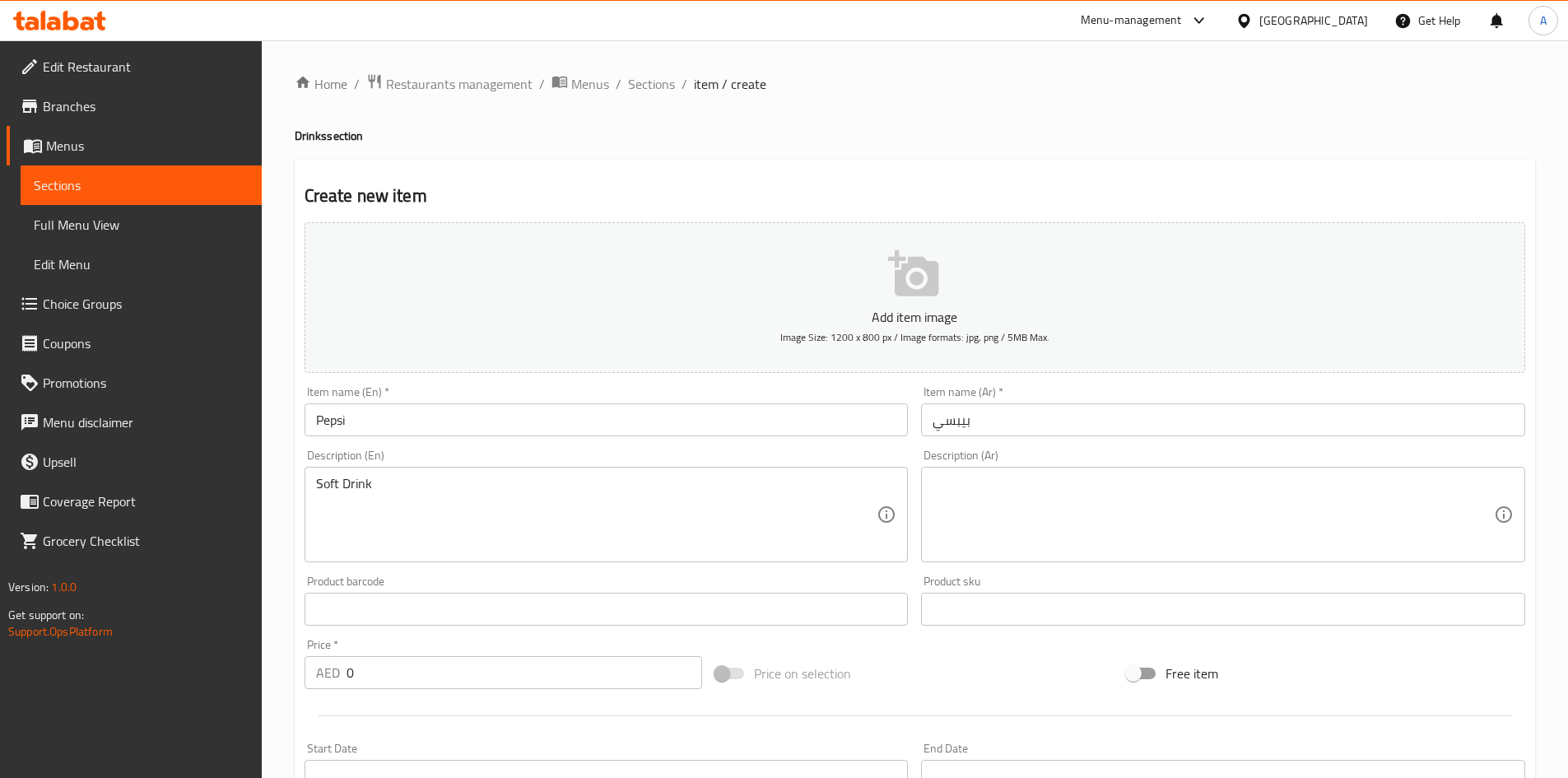
click at [1061, 545] on textarea at bounding box center [1213, 515] width 561 height 78
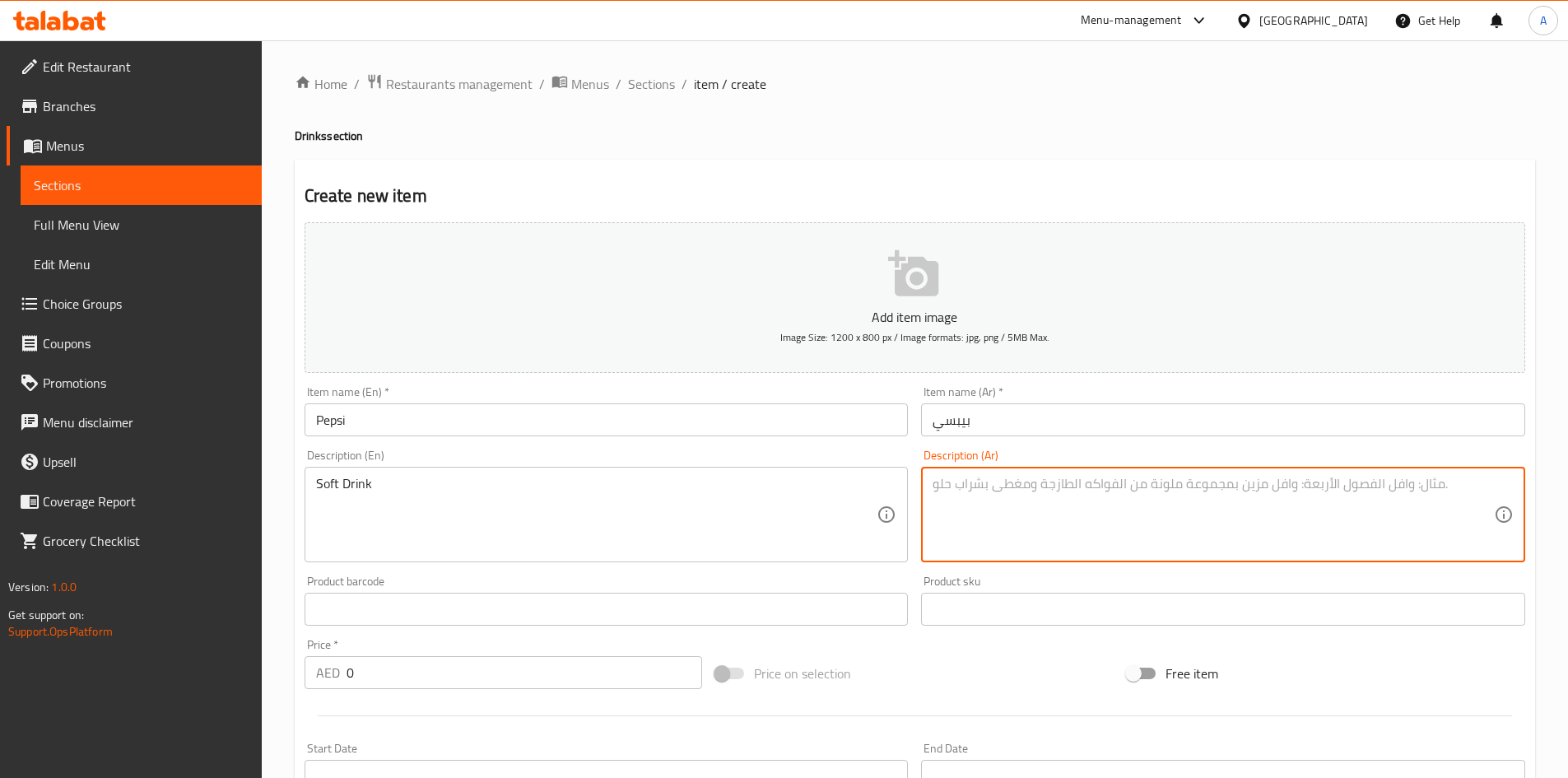
paste textarea "مشروب غازي"
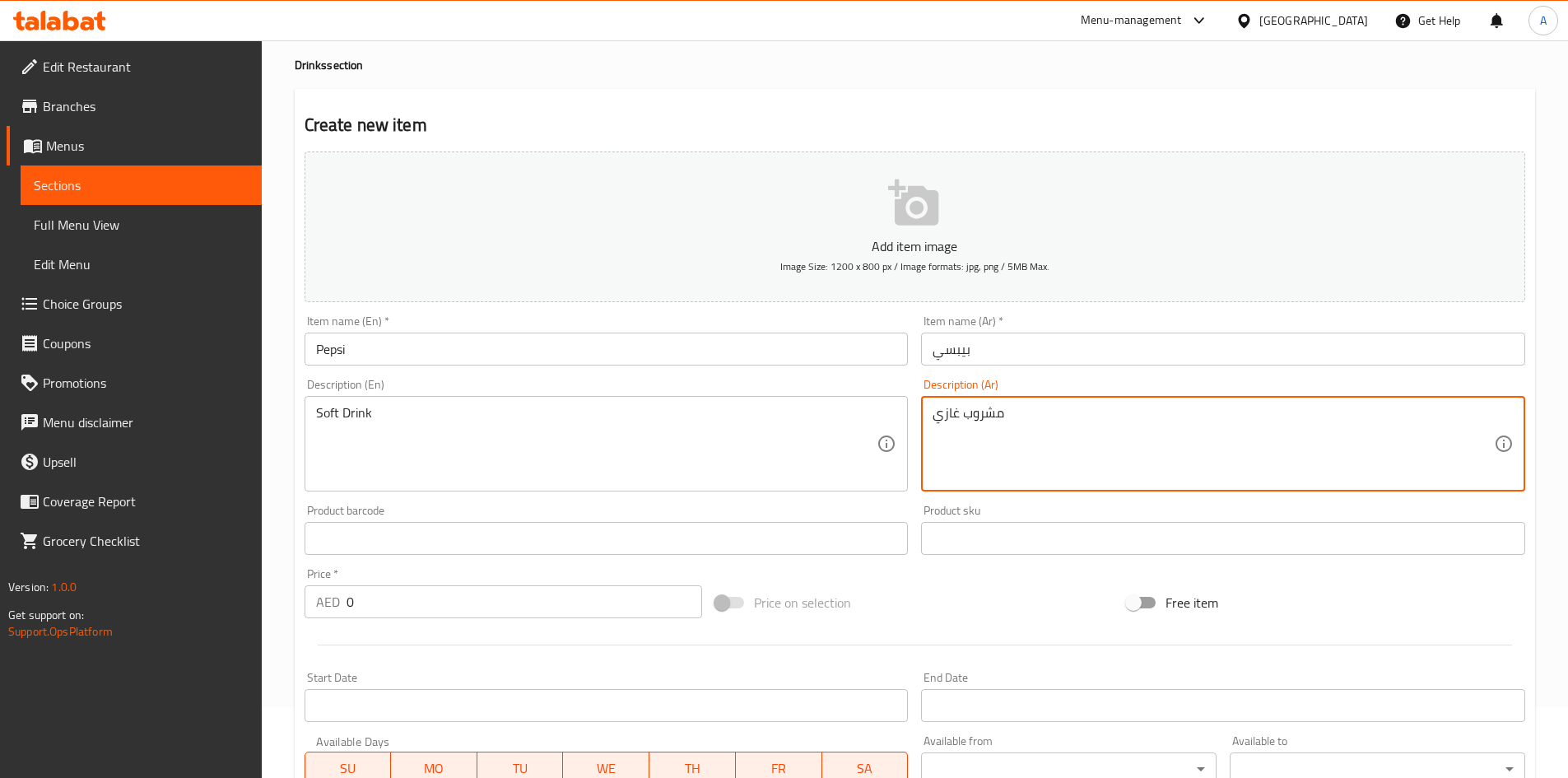
scroll to position [165, 0]
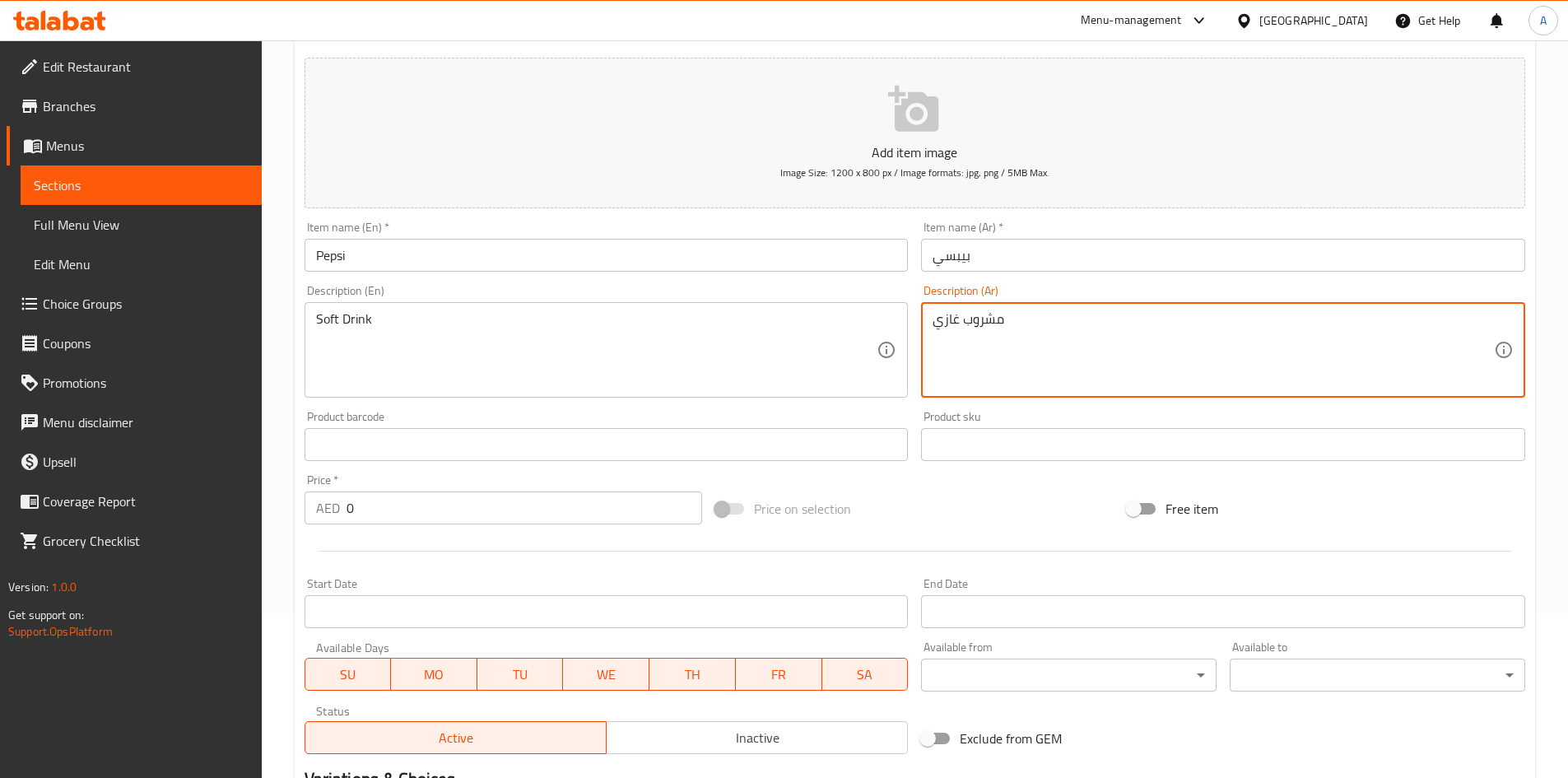
type textarea "مشروب غازي"
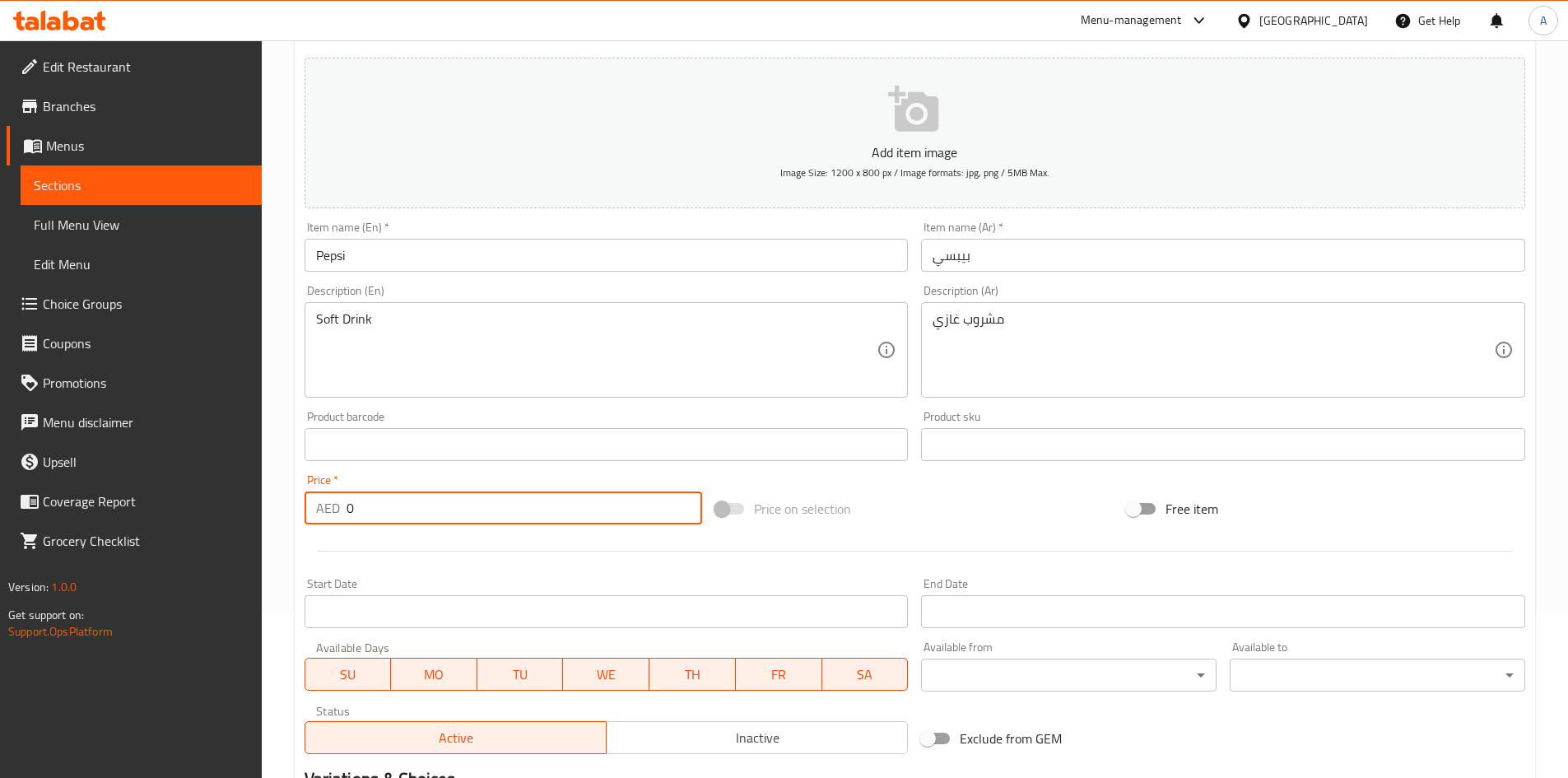
drag, startPoint x: 363, startPoint y: 508, endPoint x: 301, endPoint y: 507, distance: 62.0
click at [301, 507] on div "Price   * AED 0 Price *" at bounding box center [504, 499] width 412 height 63
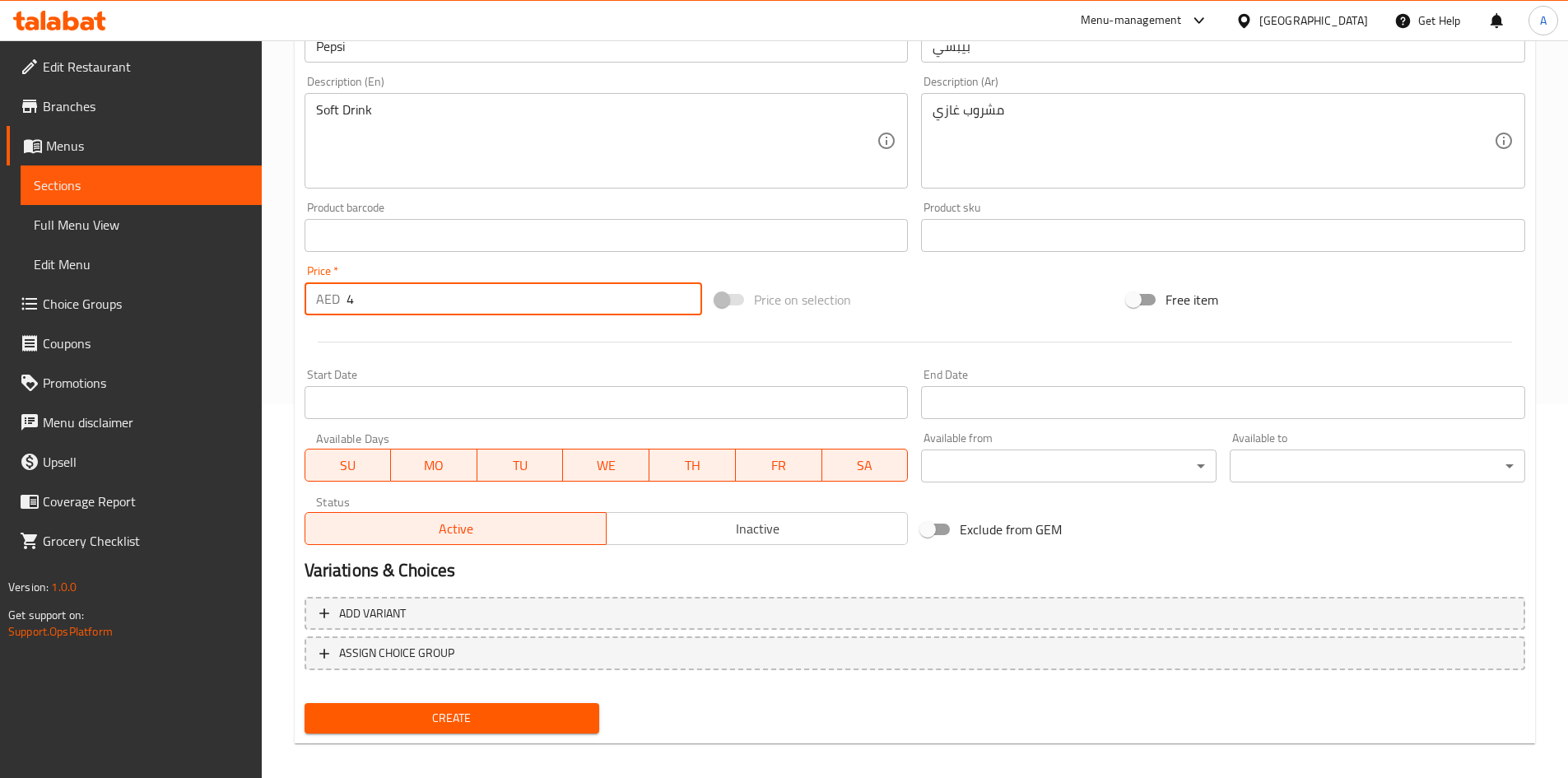
scroll to position [386, 0]
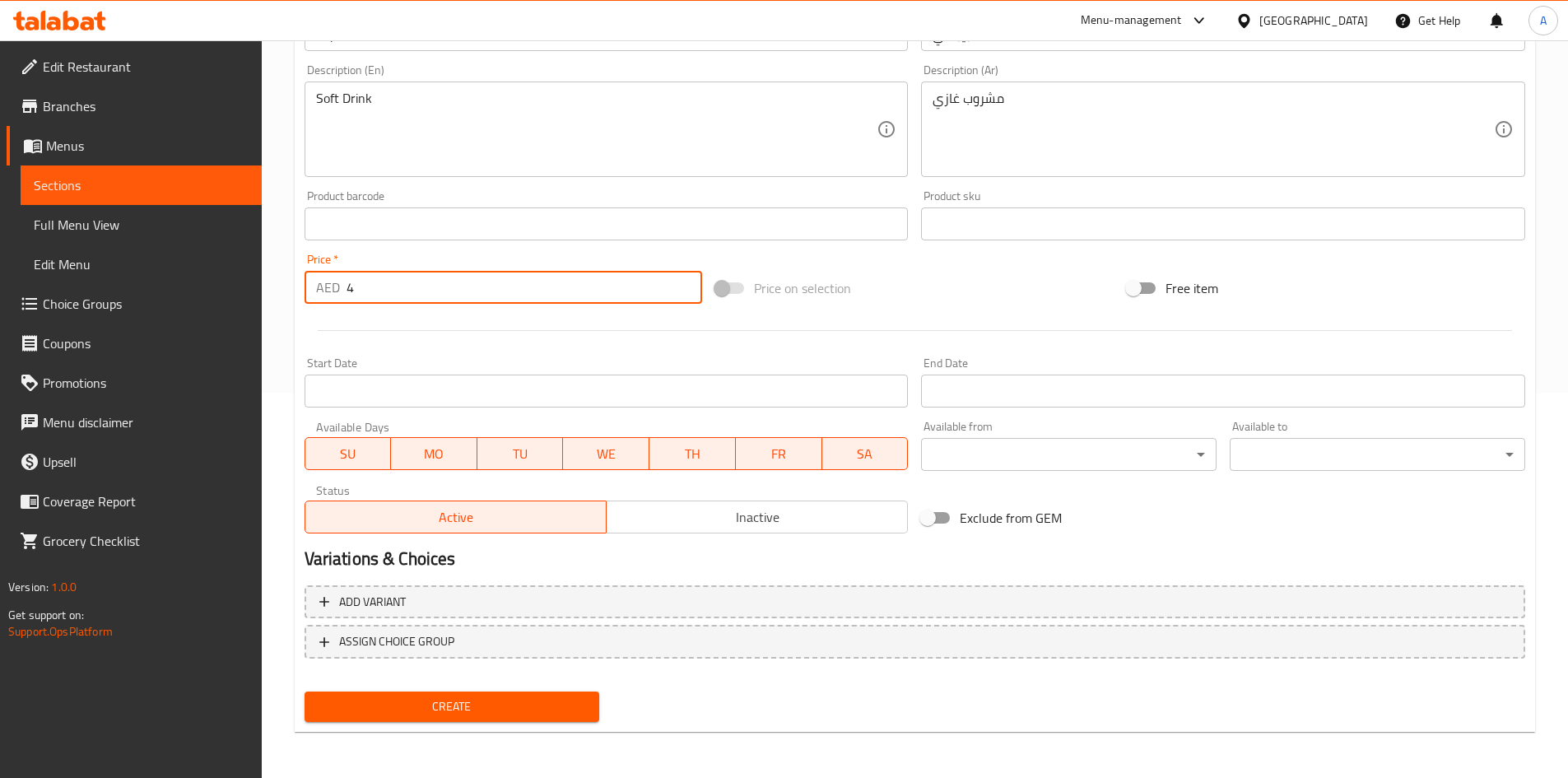
type input "4"
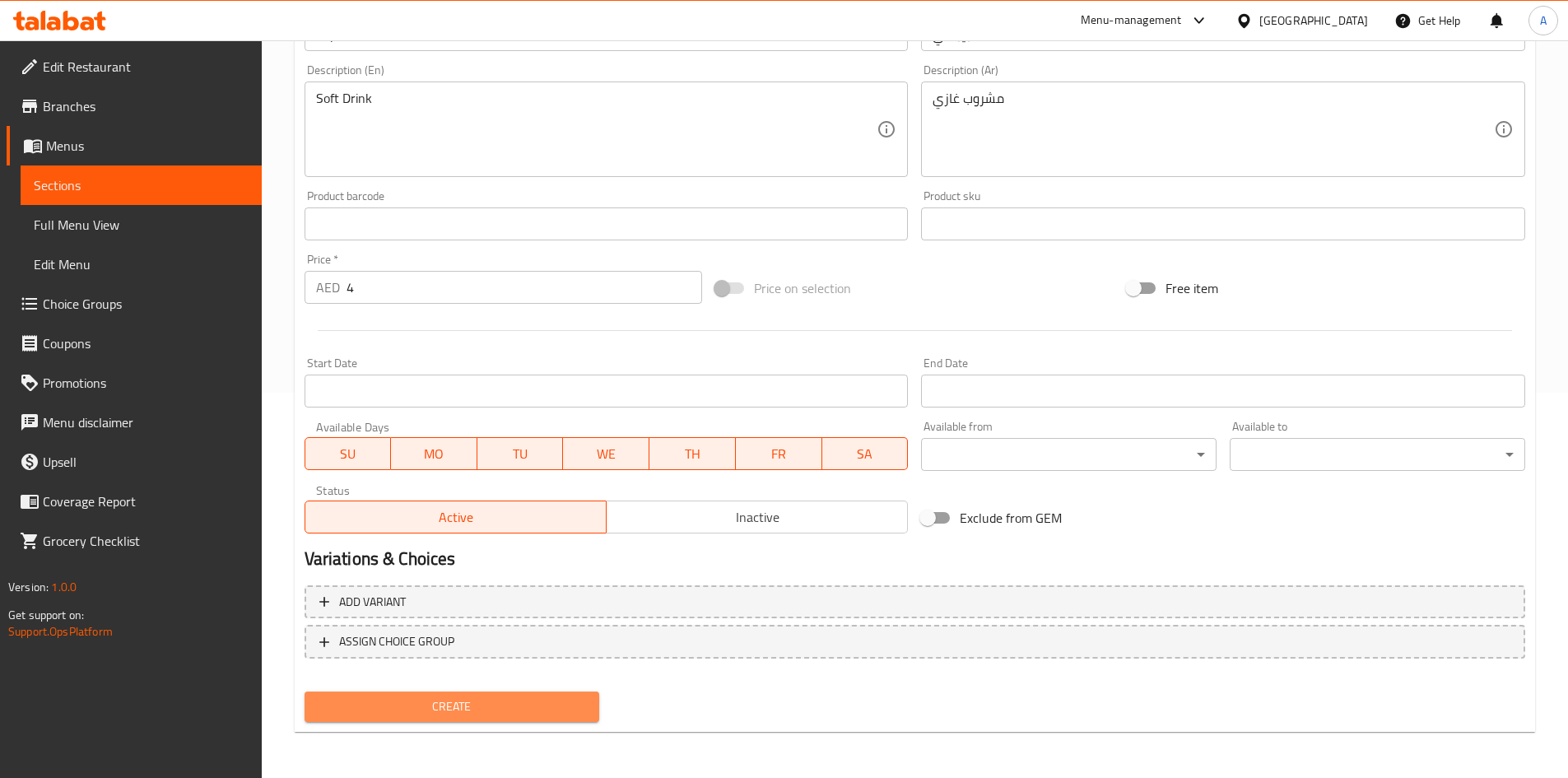
click at [403, 711] on span "Create" at bounding box center [452, 706] width 269 height 20
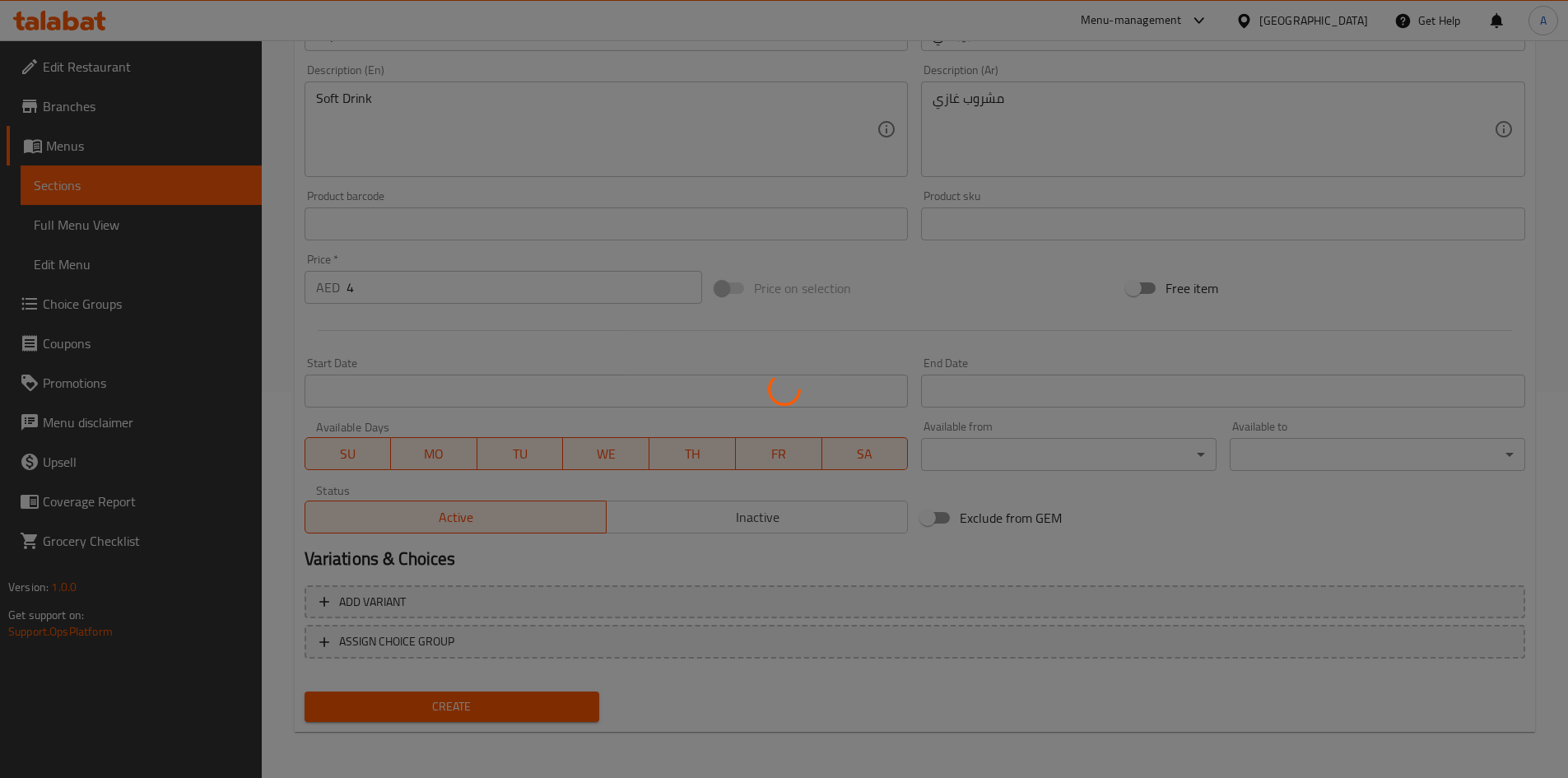
type input "0"
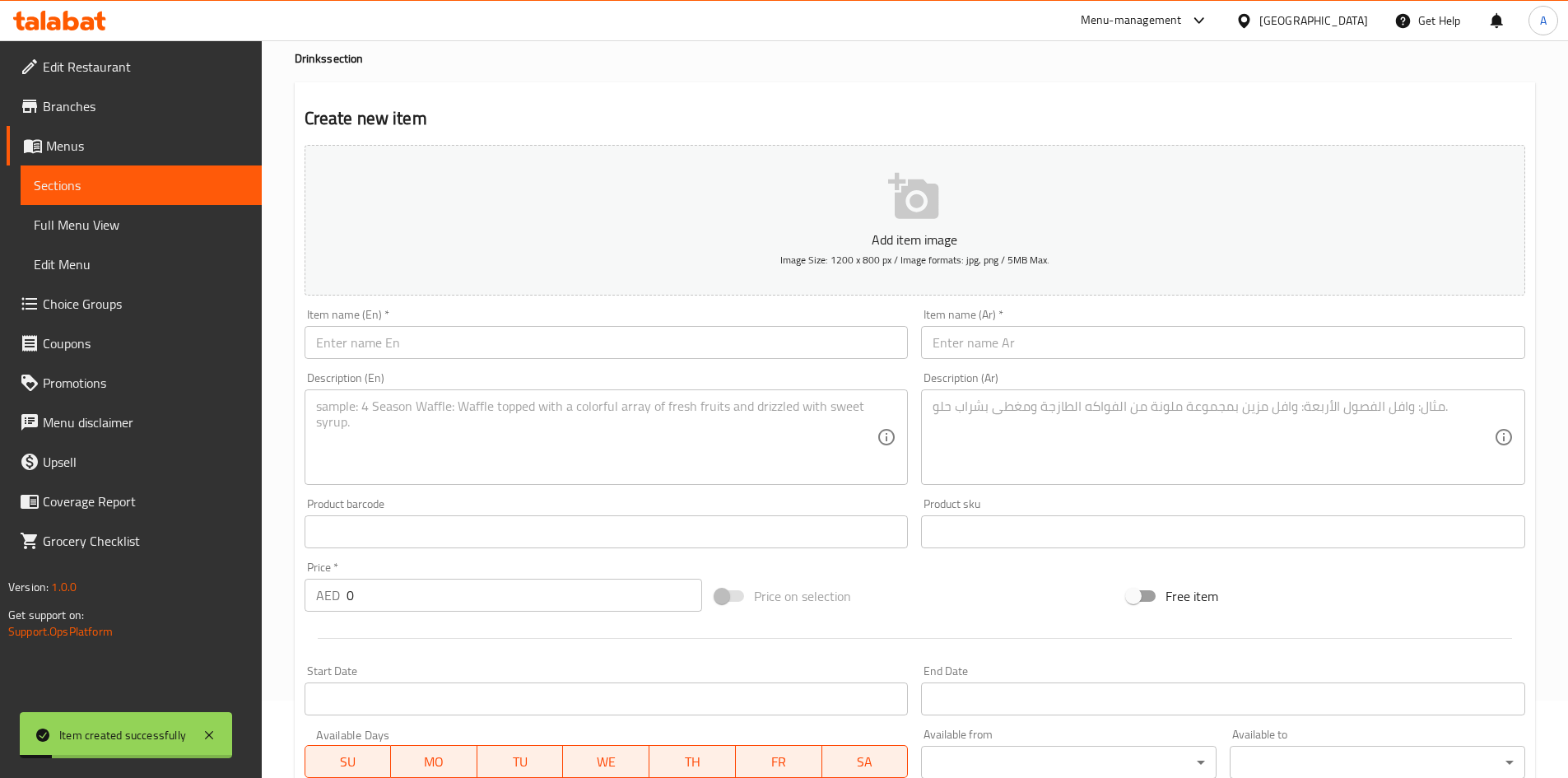
scroll to position [0, 0]
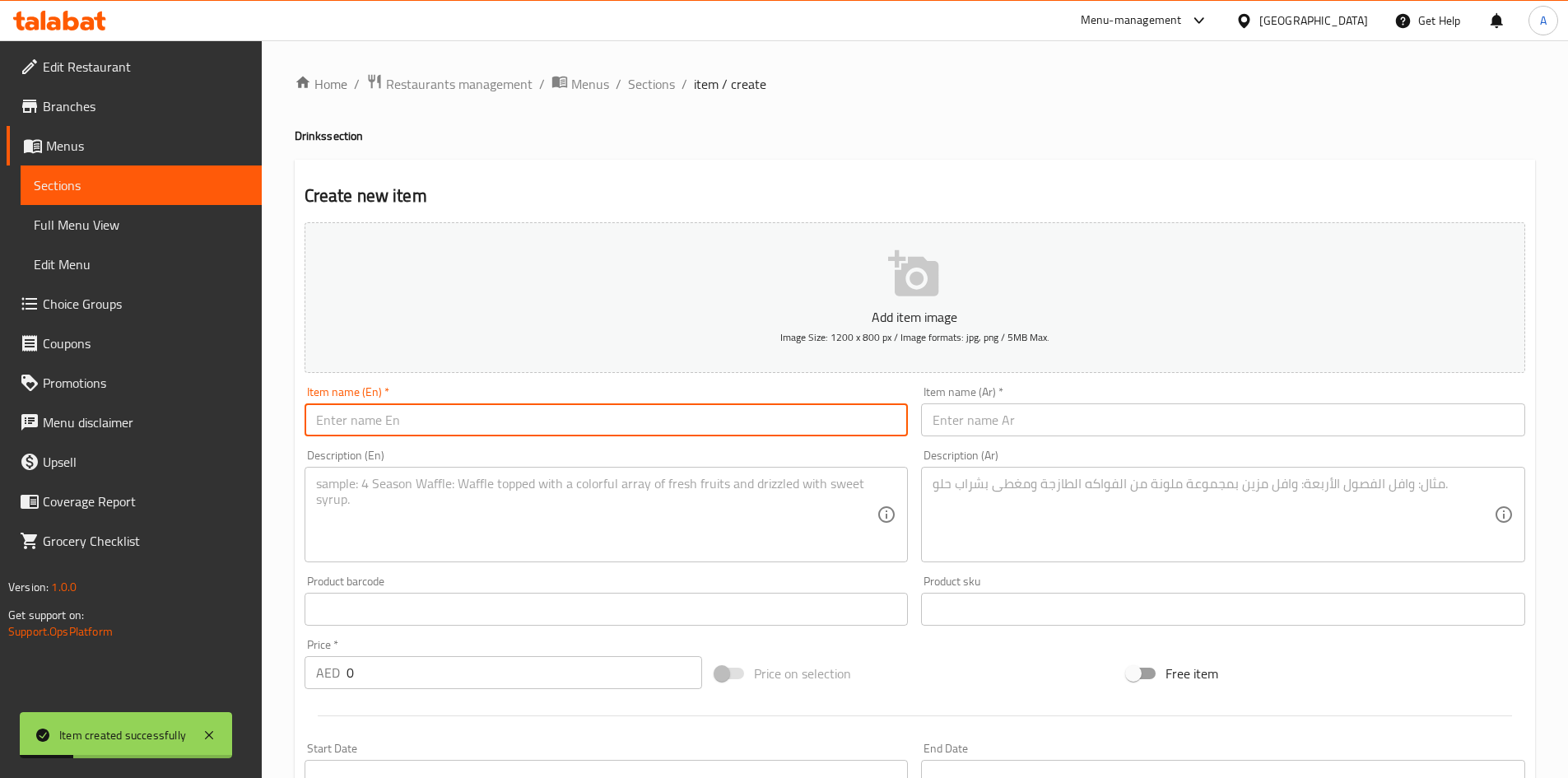
click at [349, 415] on input "text" at bounding box center [607, 420] width 604 height 33
click at [428, 419] on input "text" at bounding box center [607, 420] width 604 height 33
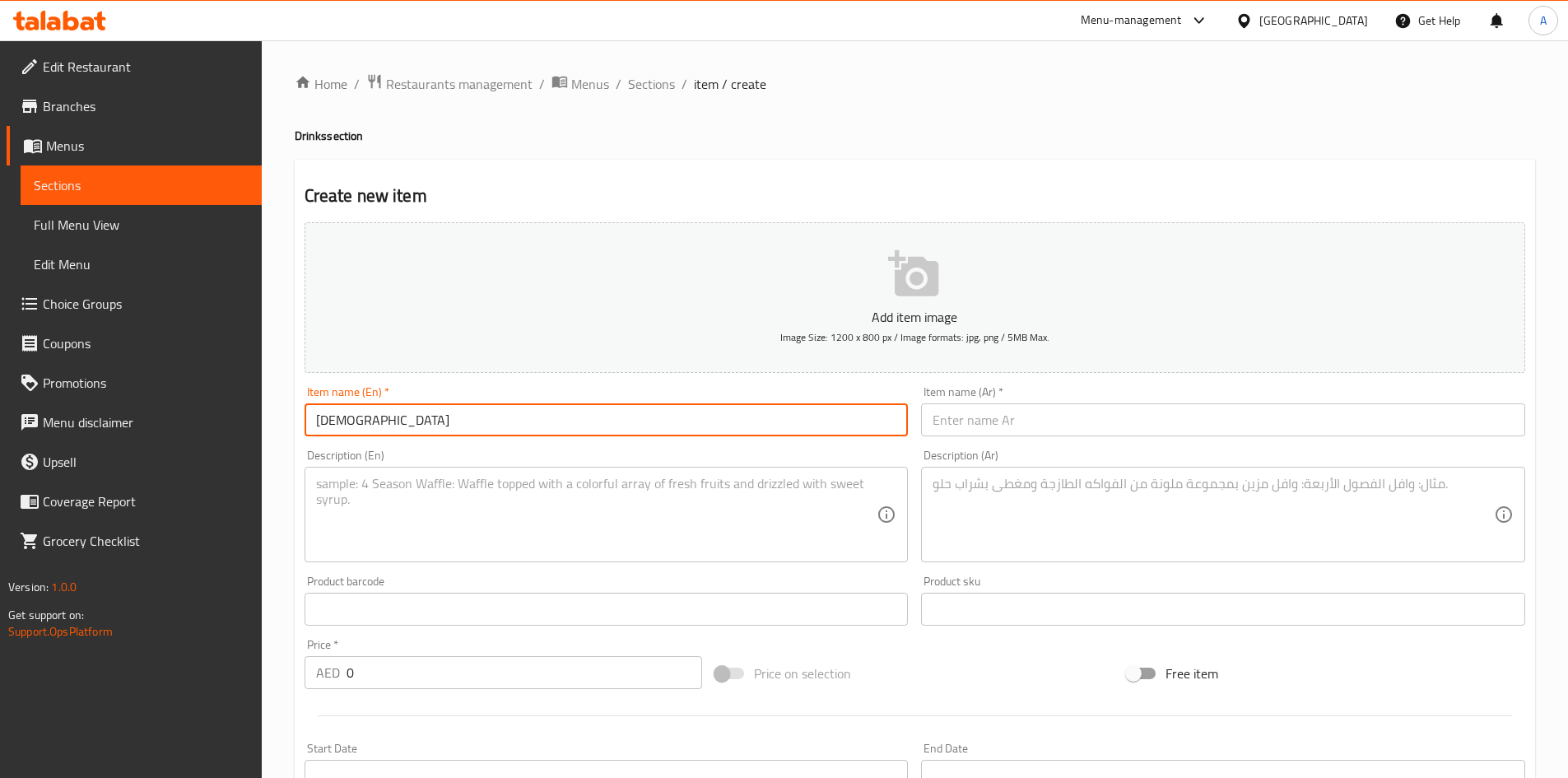
click at [329, 418] on input "[DEMOGRAPHIC_DATA]" at bounding box center [607, 420] width 604 height 33
type input "[DEMOGRAPHIC_DATA]"
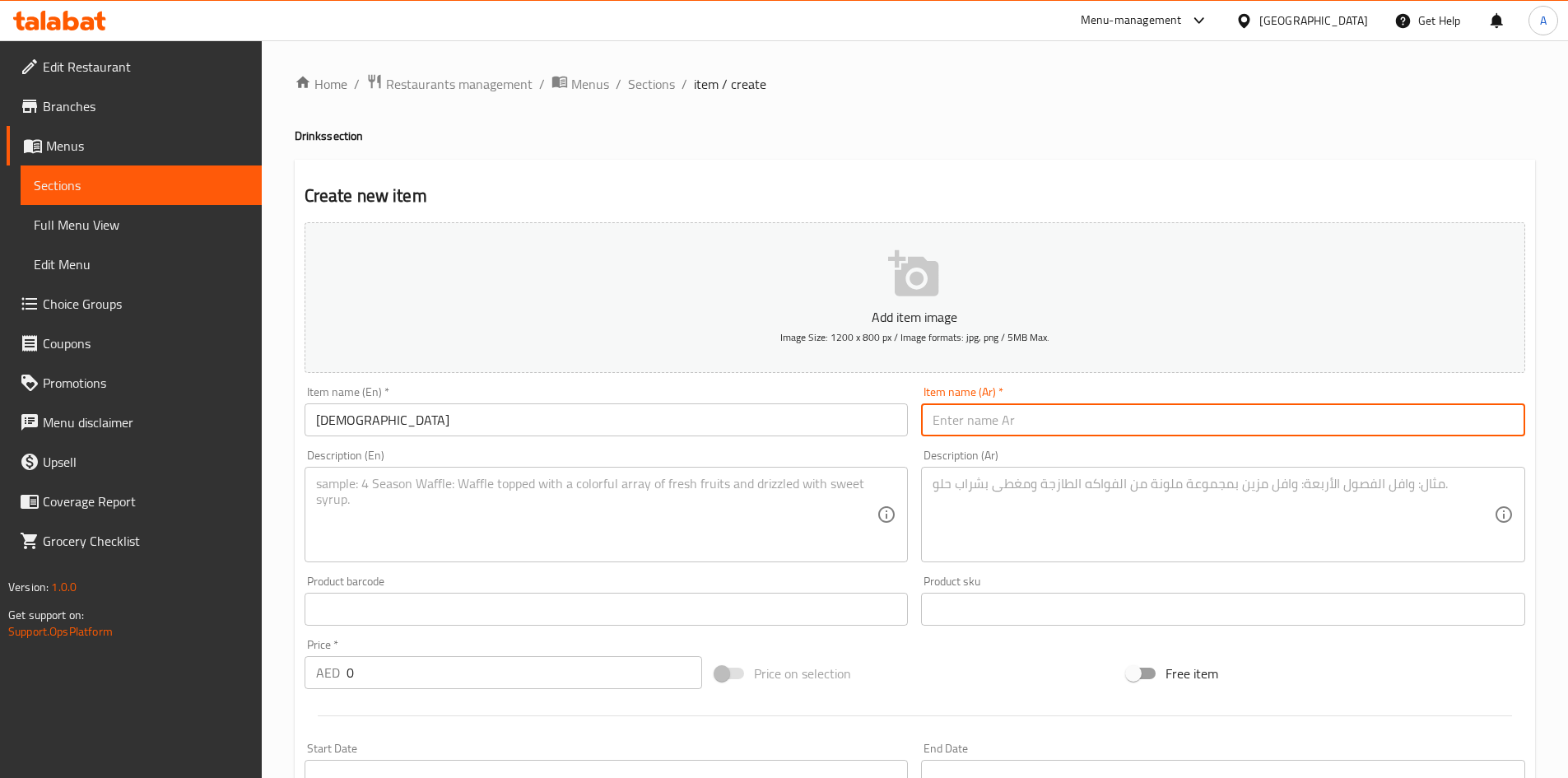
click at [1007, 424] on input "text" at bounding box center [1223, 420] width 604 height 33
paste input "ديو"
type input "ديو"
click at [449, 492] on textarea at bounding box center [597, 515] width 561 height 78
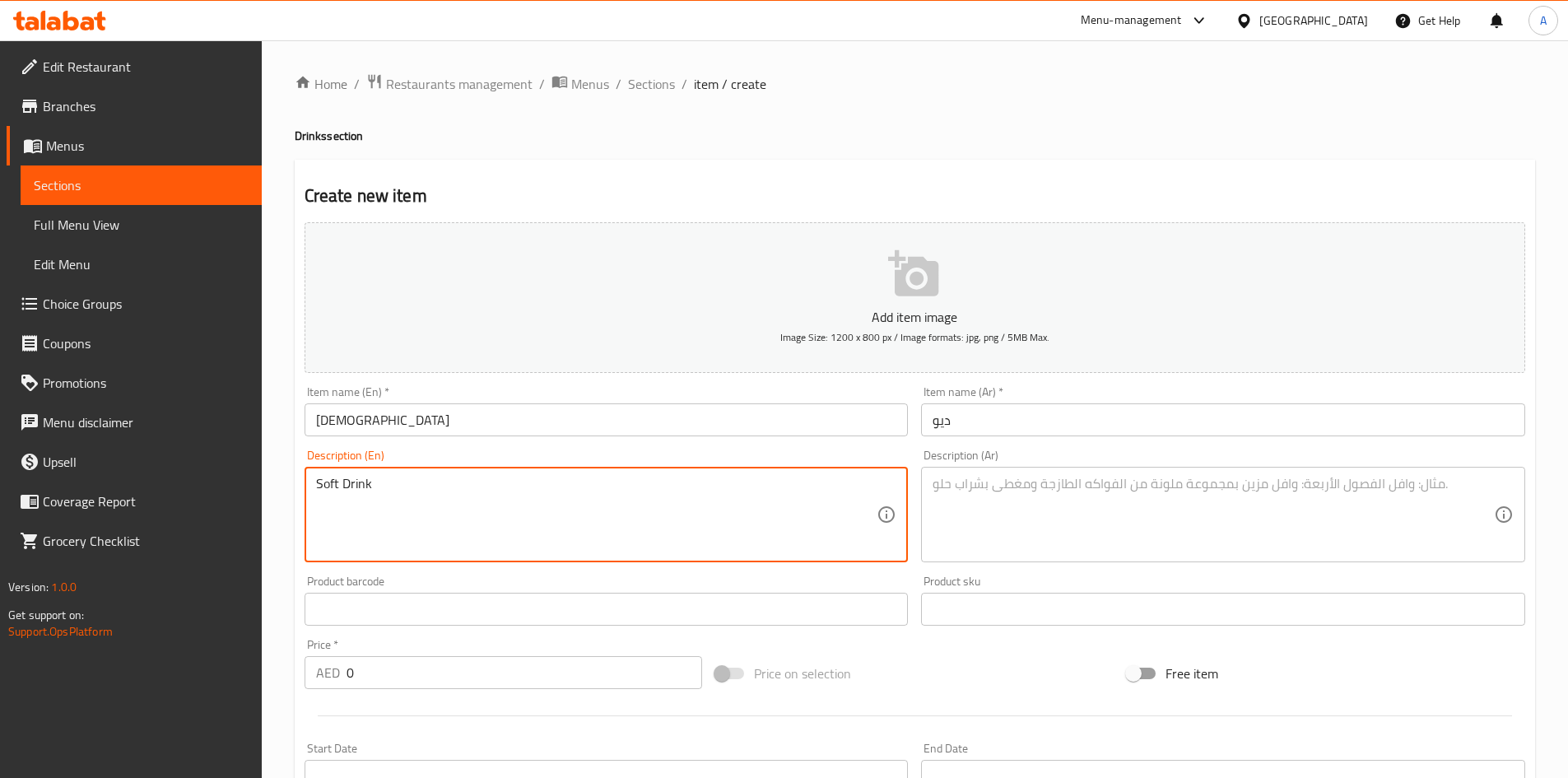
type textarea "Soft Drink"
click at [1171, 504] on textarea at bounding box center [1213, 515] width 561 height 78
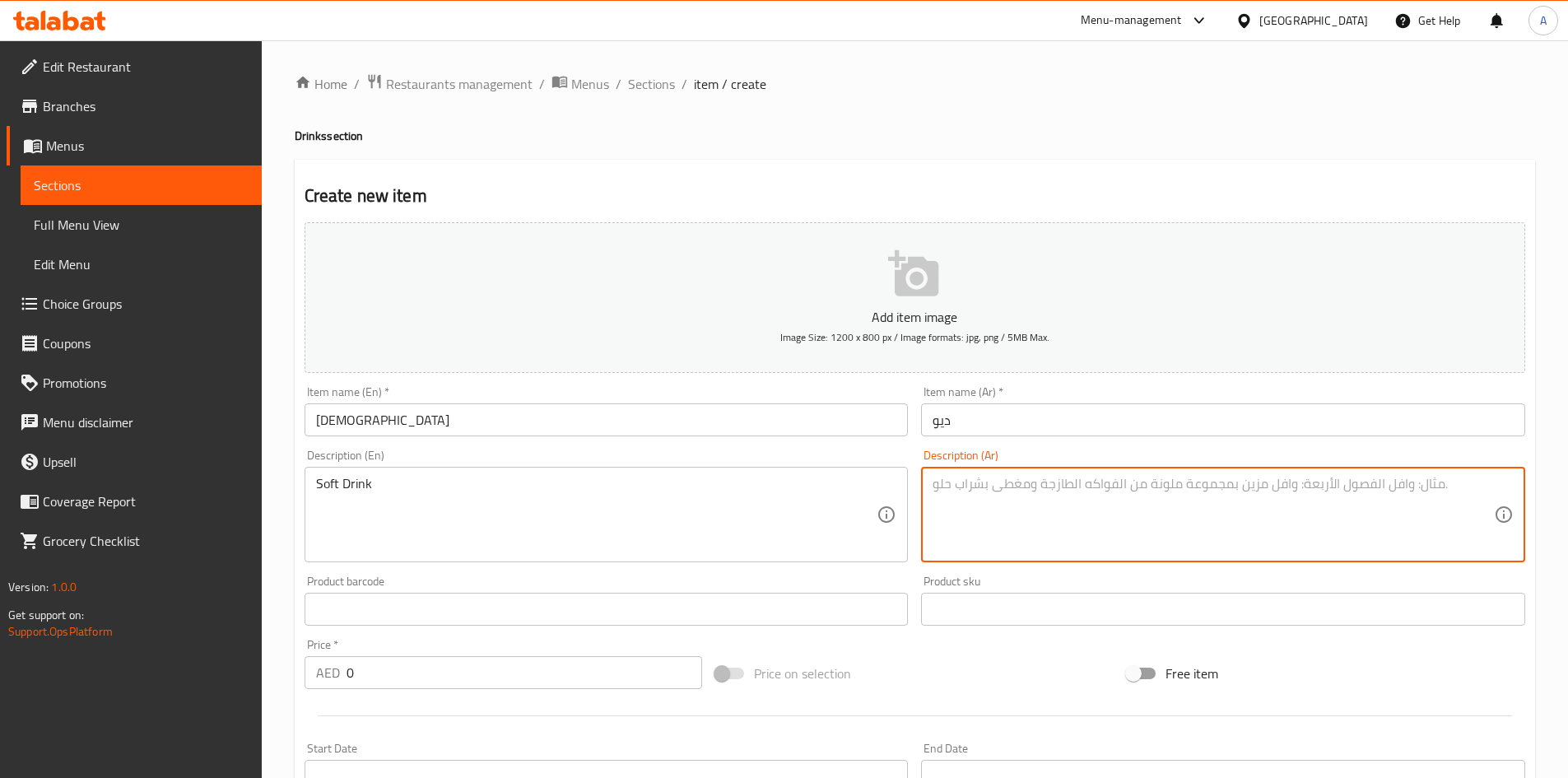
click at [981, 533] on textarea at bounding box center [1213, 515] width 561 height 78
paste textarea "ديو"
type textarea "ديو"
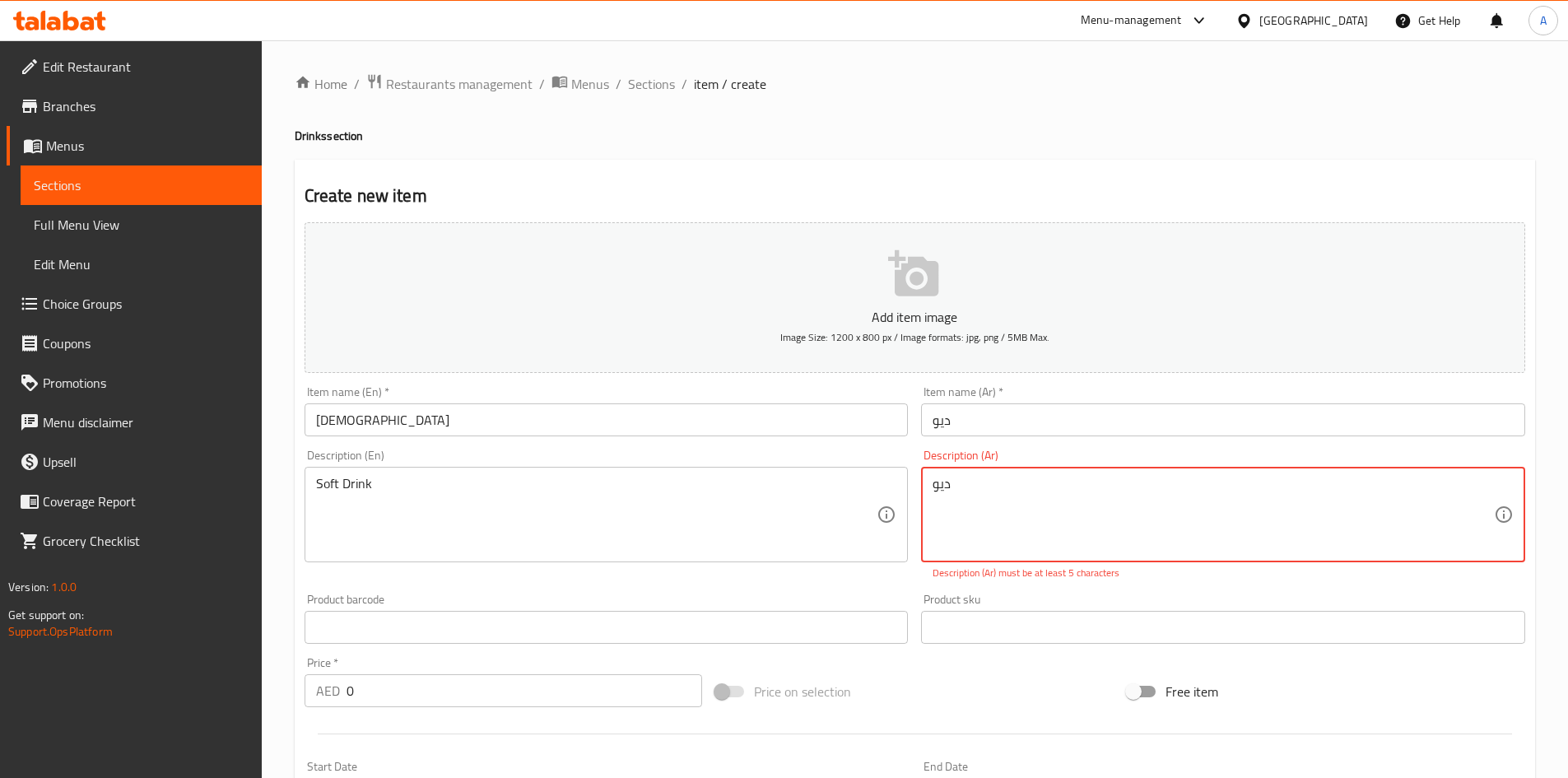
drag, startPoint x: 973, startPoint y: 494, endPoint x: 876, endPoint y: 469, distance: 100.2
click at [876, 469] on div "Add item image Image Size: 1200 x 800 px / Image formats: jpg, png / 5MB Max. I…" at bounding box center [915, 578] width 1234 height 727
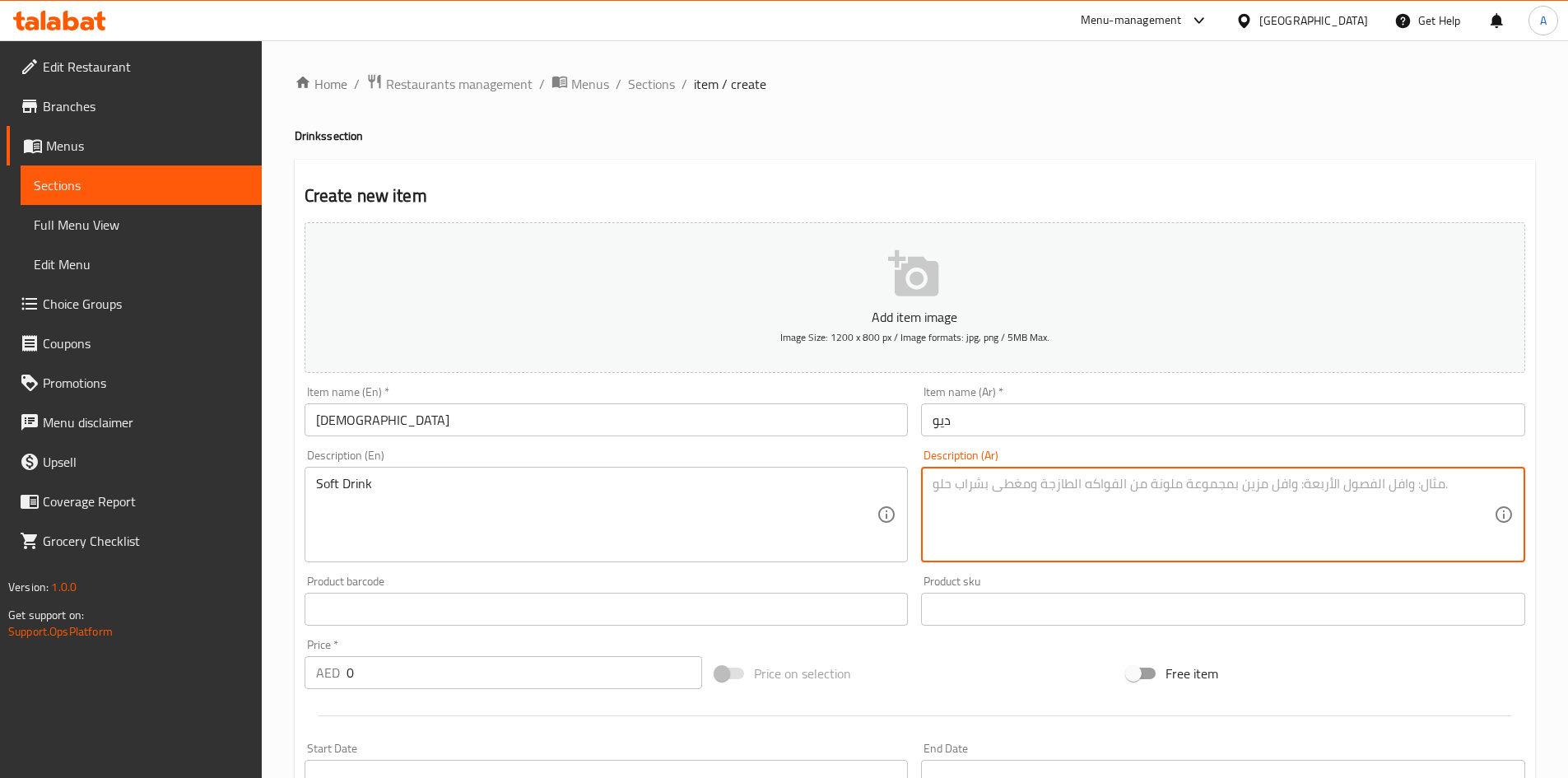
click at [1009, 520] on textarea at bounding box center [1213, 515] width 561 height 78
paste textarea "مشروب غازي"
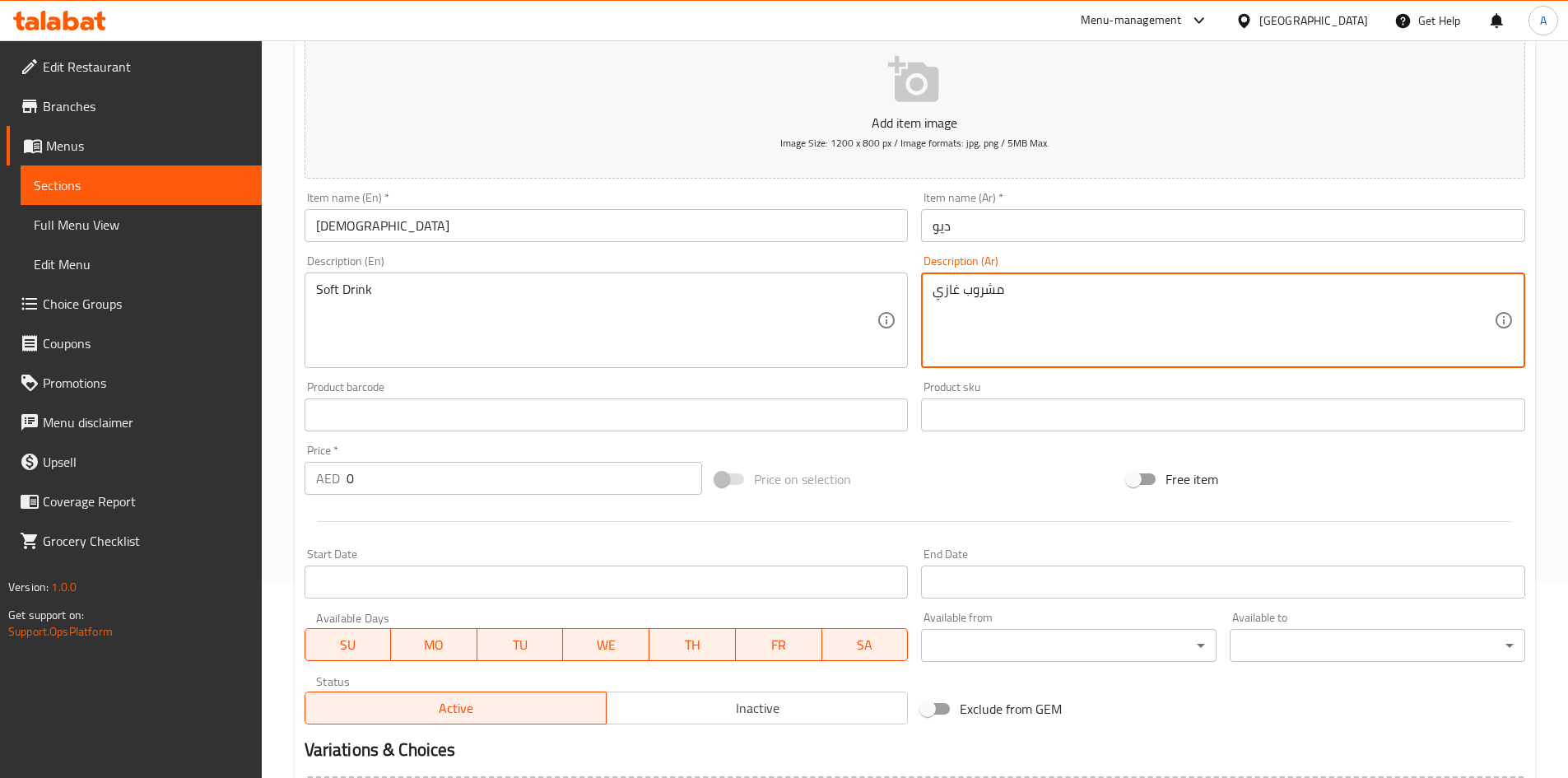
scroll to position [247, 0]
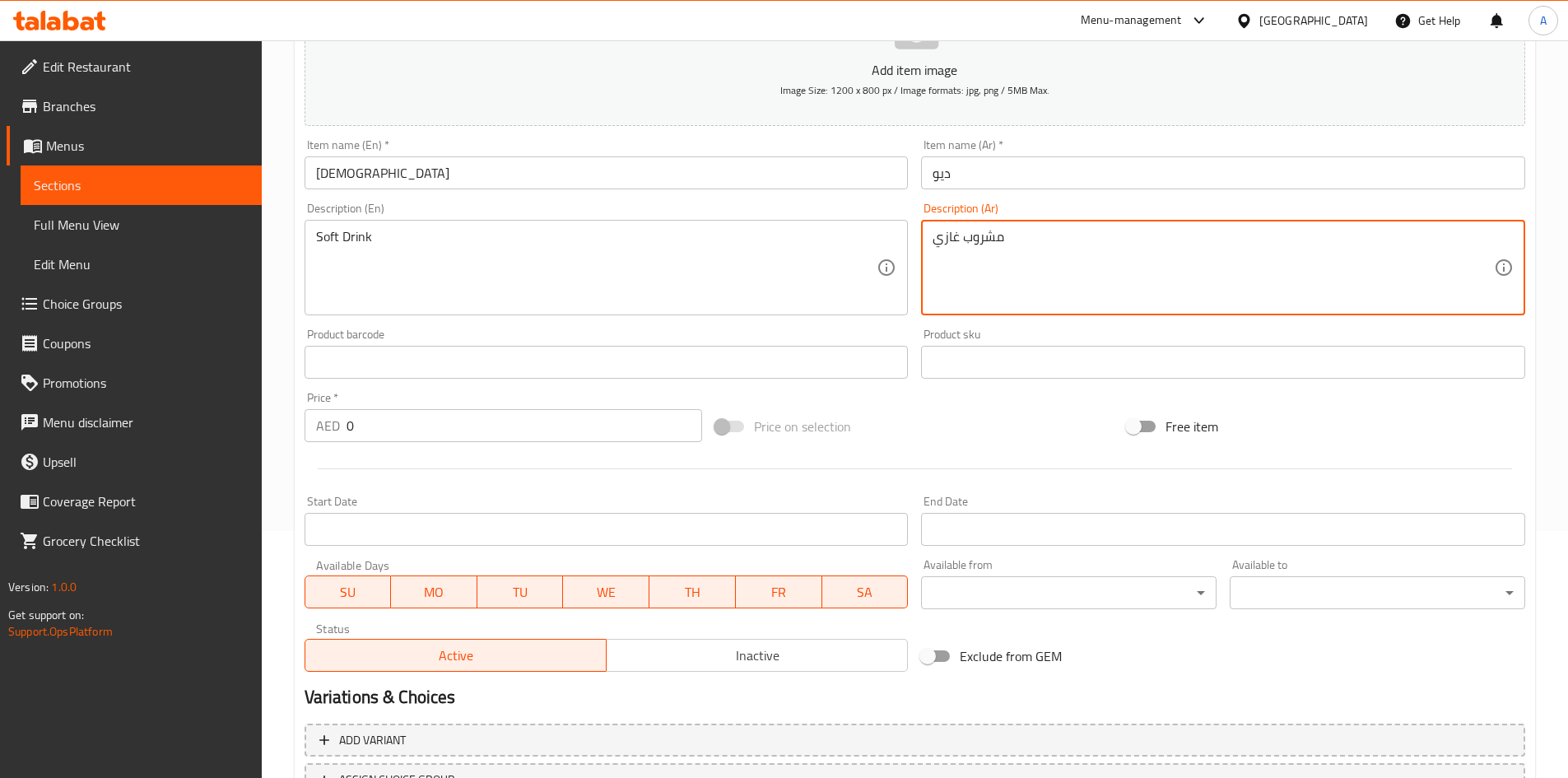
type textarea "مشروب غازي"
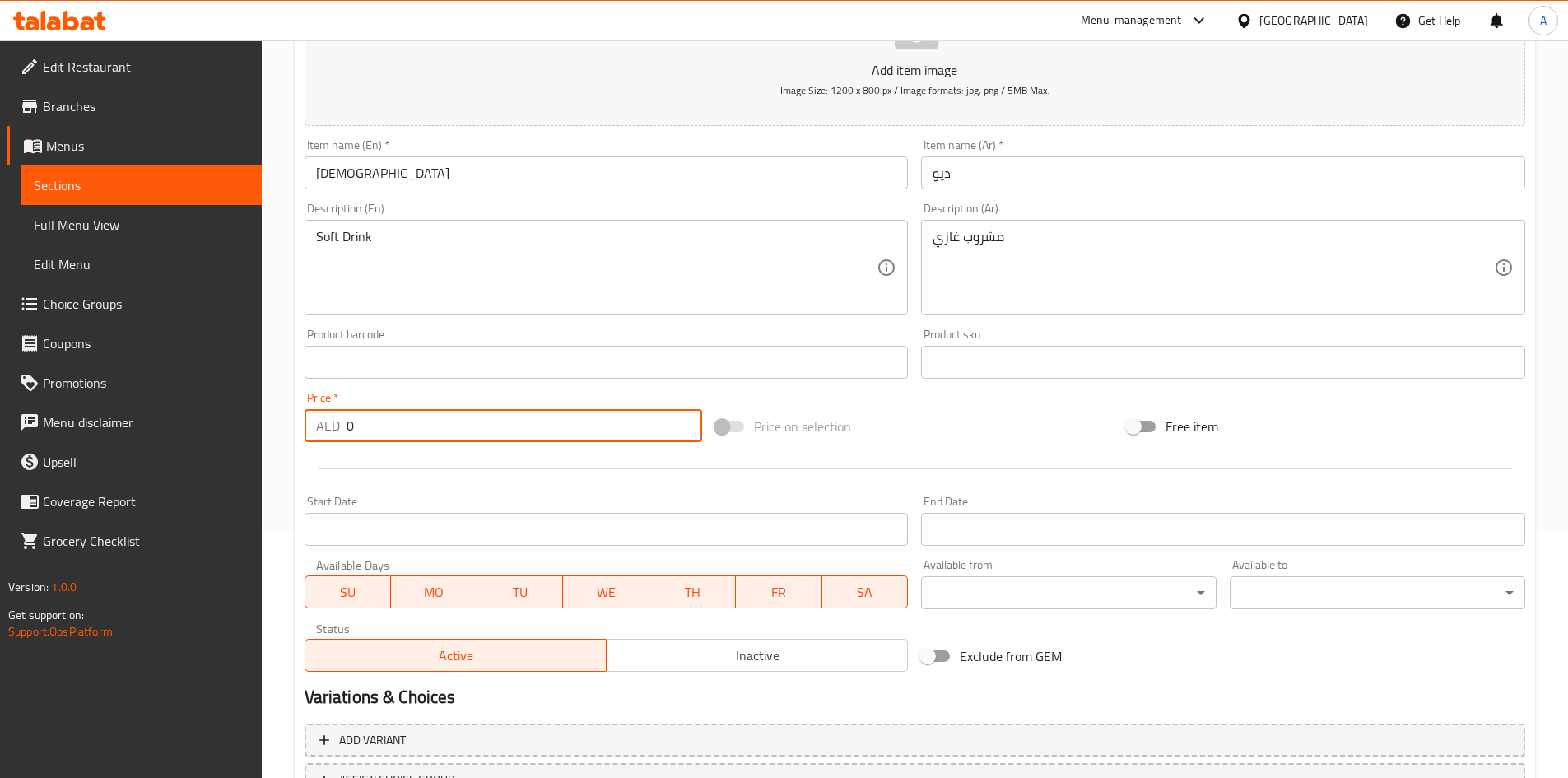
drag, startPoint x: 365, startPoint y: 422, endPoint x: 335, endPoint y: 418, distance: 30.3
click at [336, 418] on div "AED 0 Price *" at bounding box center [504, 426] width 398 height 33
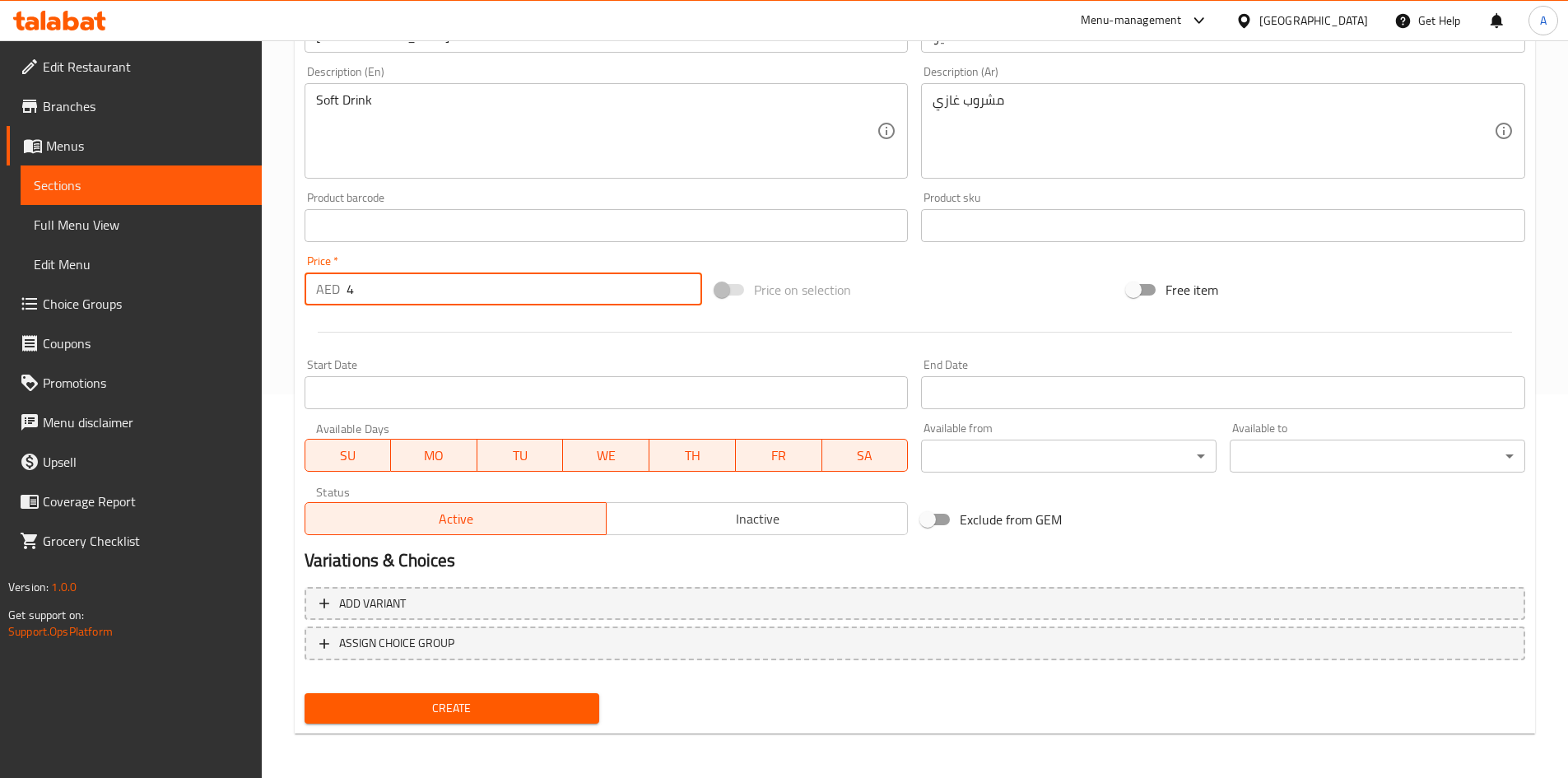
scroll to position [386, 0]
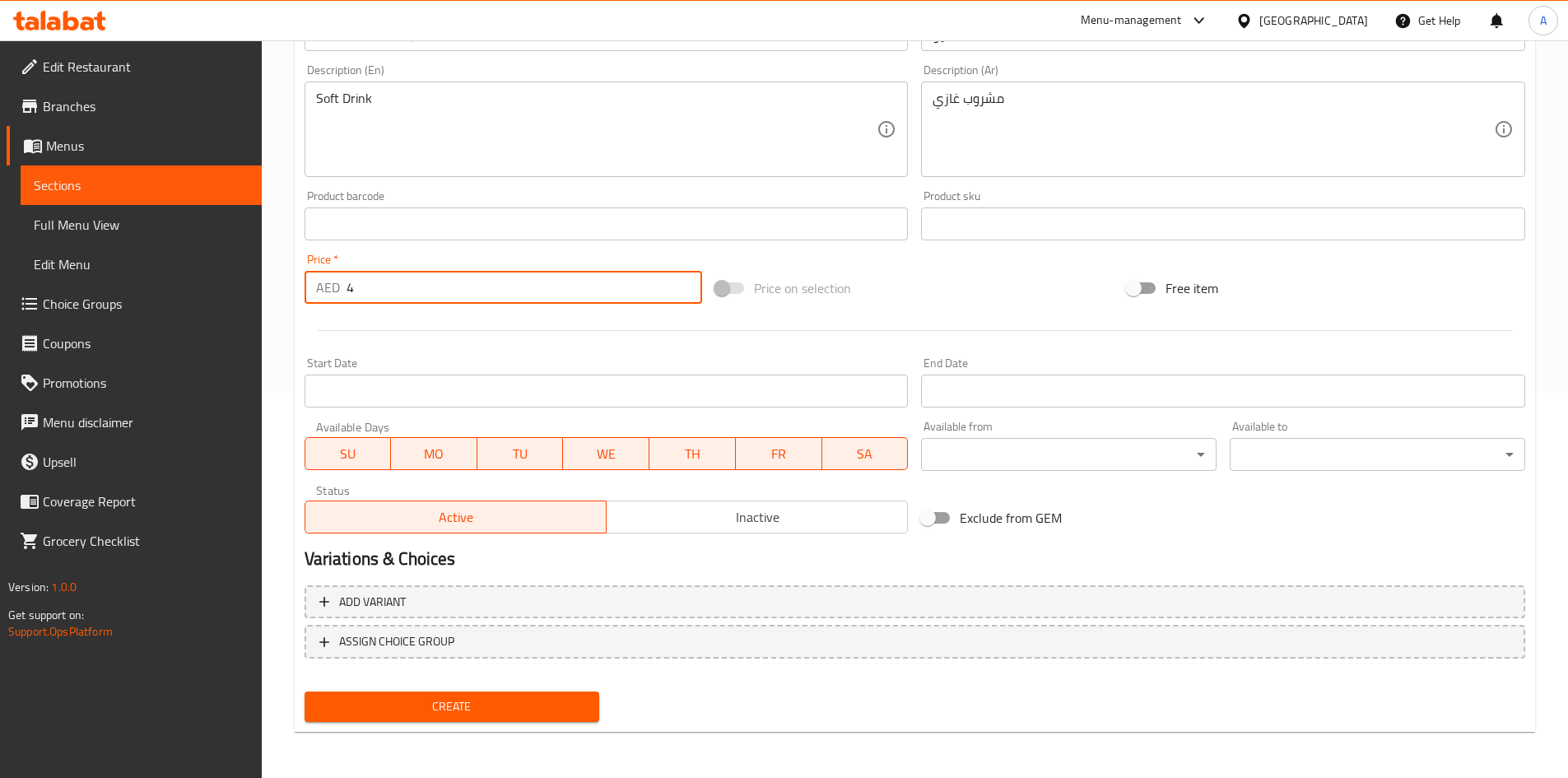
type input "4"
click at [499, 704] on span "Create" at bounding box center [452, 706] width 269 height 20
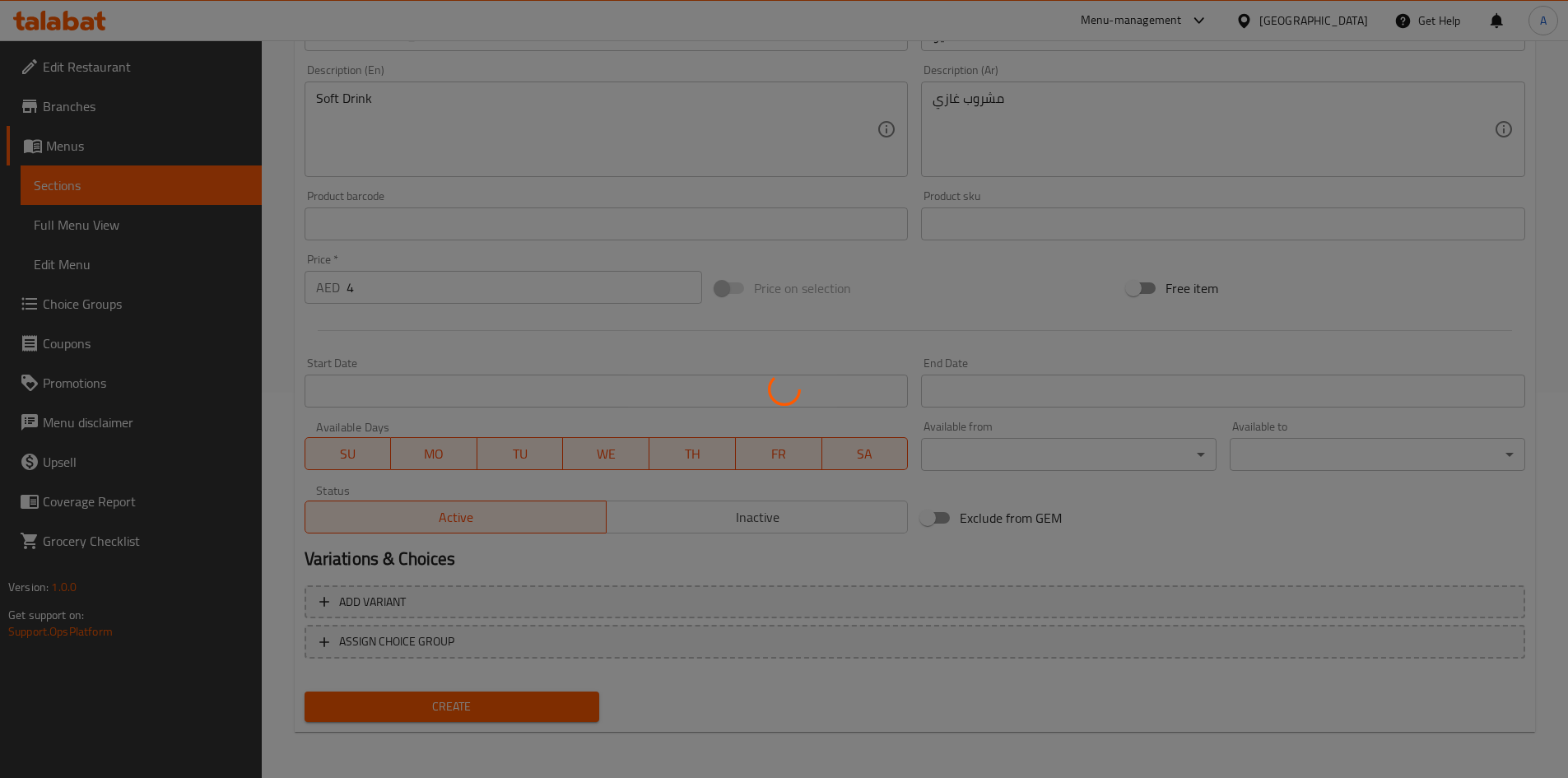
type input "0"
